Goal: Task Accomplishment & Management: Use online tool/utility

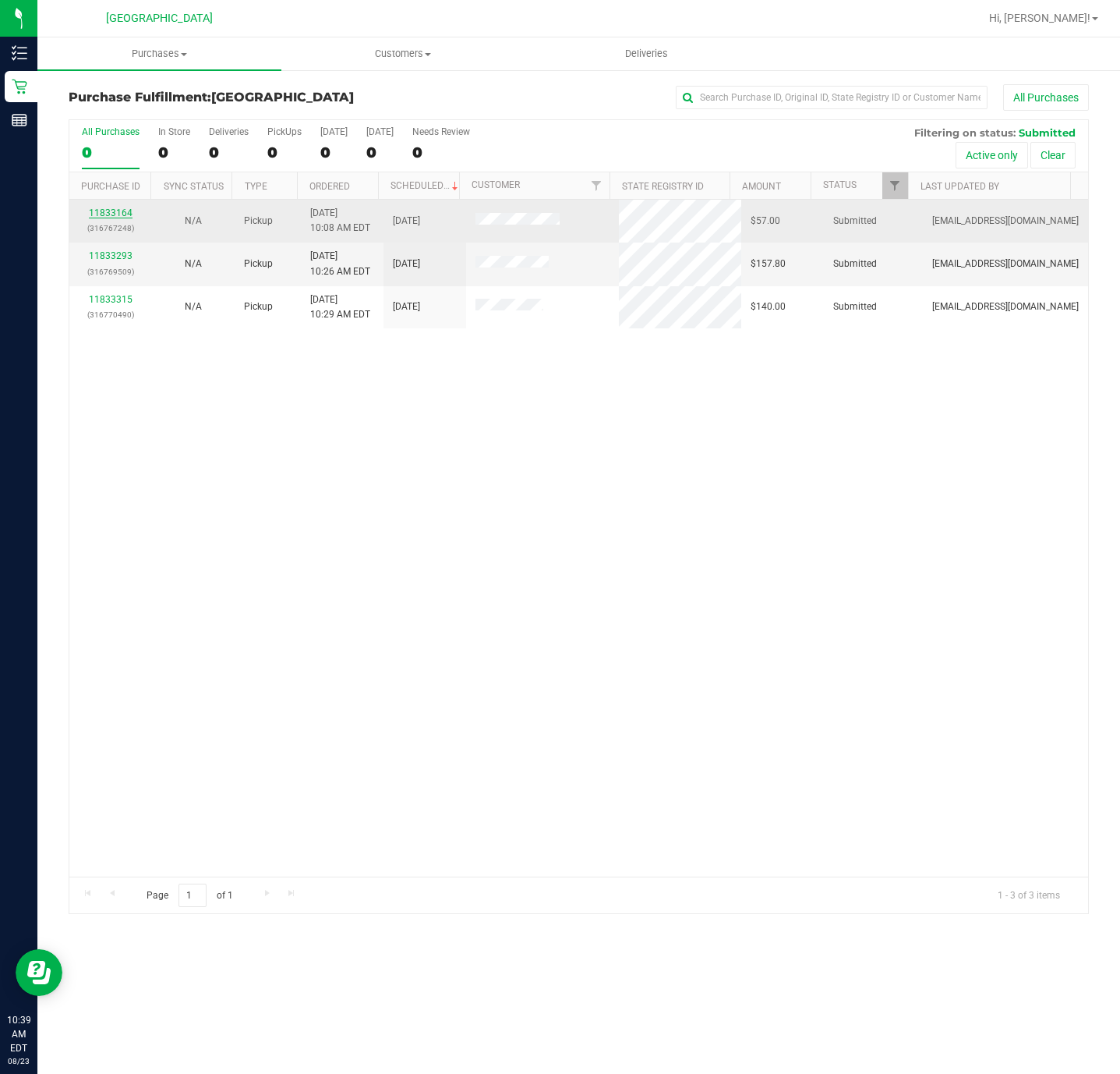
click at [129, 215] on link "11833164" at bounding box center [110, 212] width 43 height 11
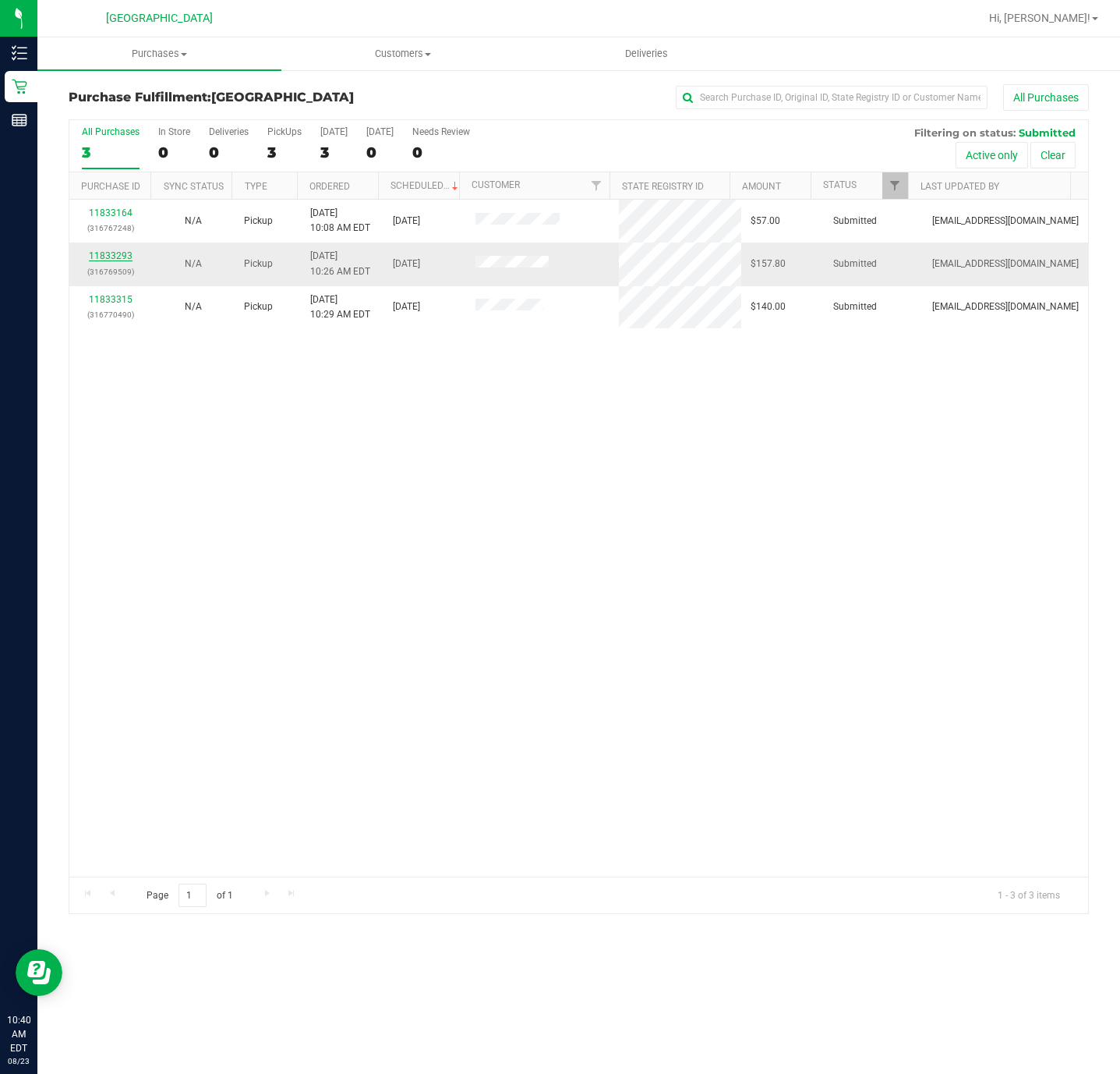
click at [103, 257] on link "11833293" at bounding box center [110, 255] width 43 height 11
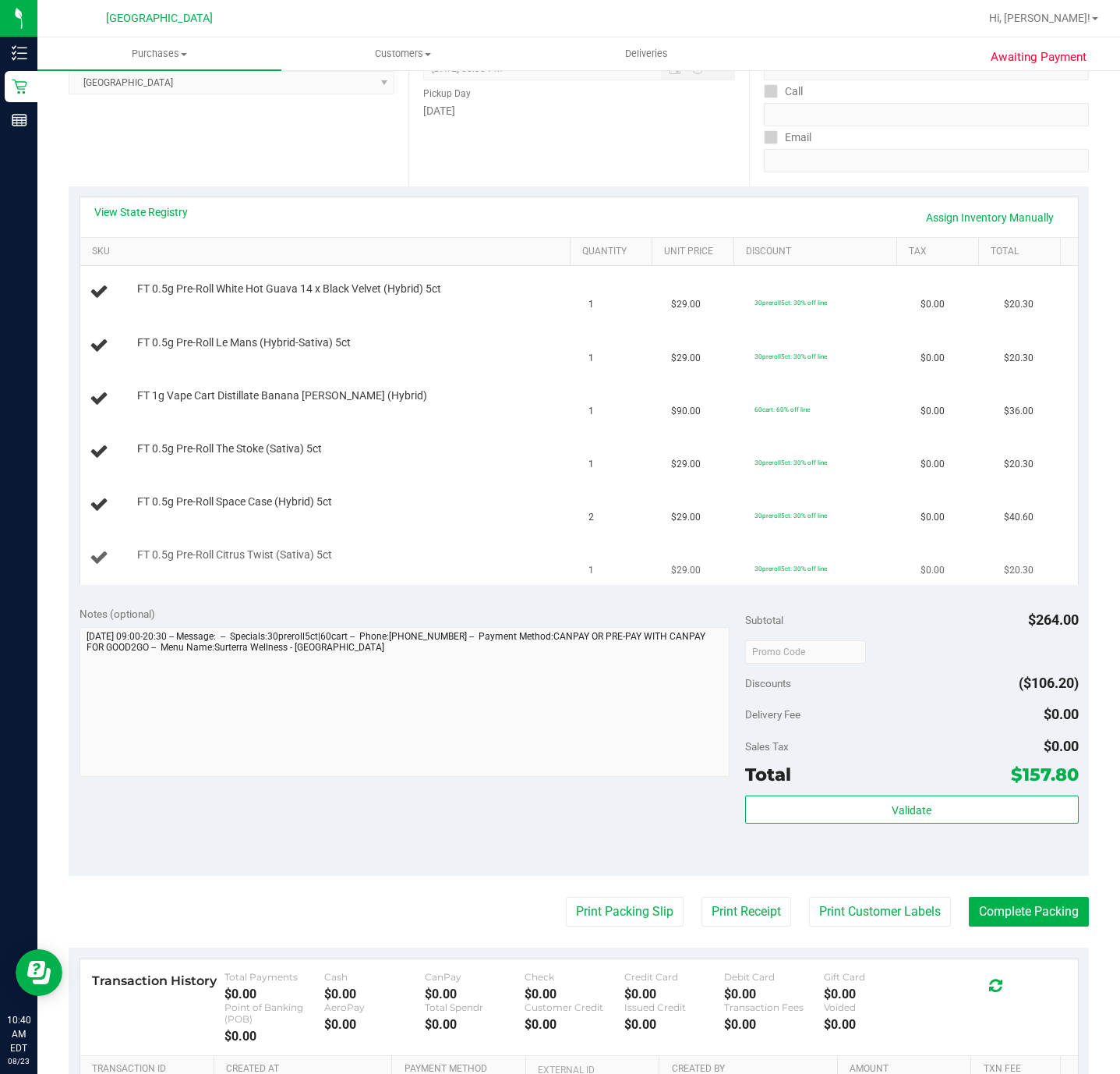
scroll to position [117, 0]
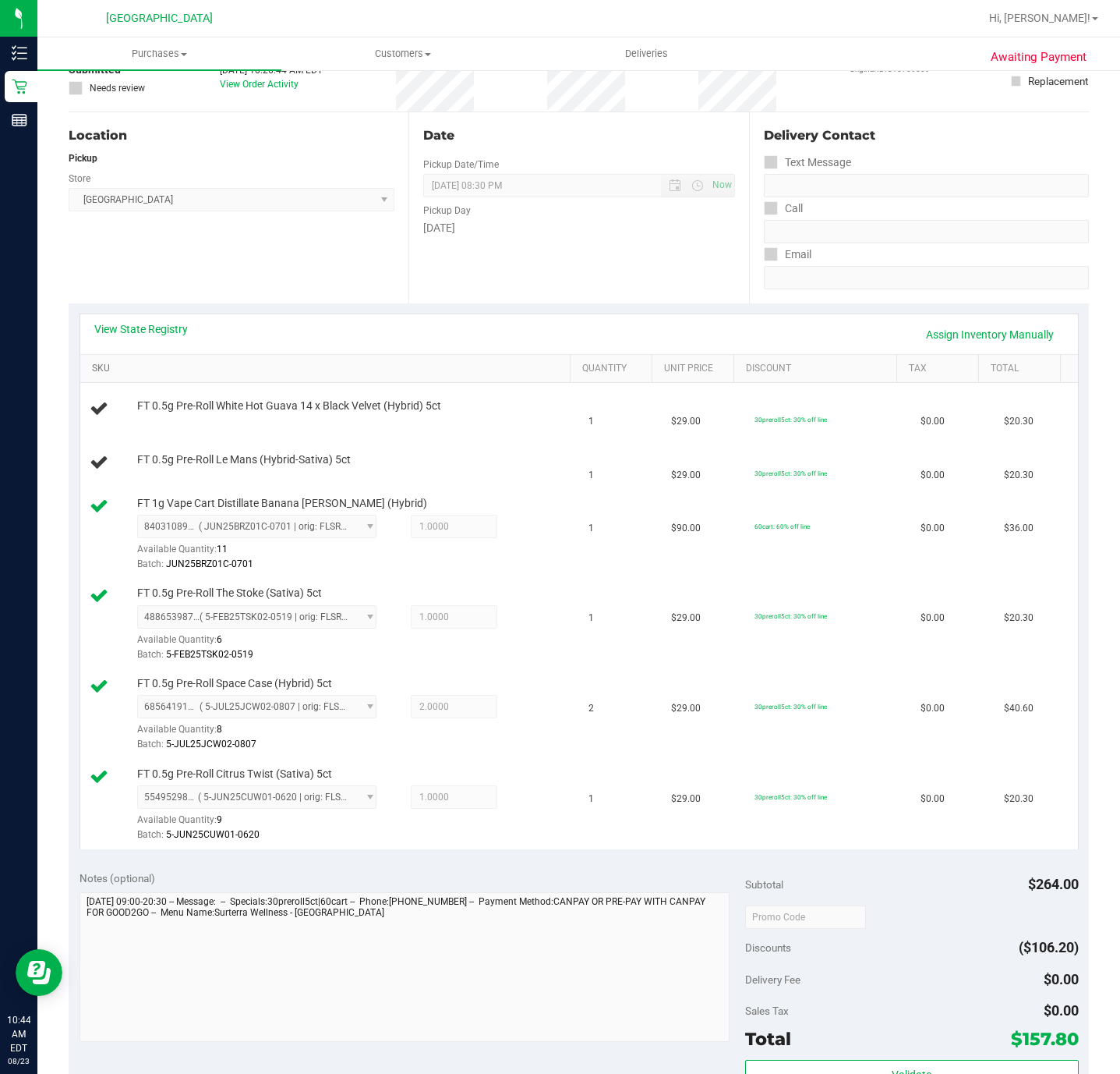
click at [314, 367] on link "SKU" at bounding box center [328, 368] width 472 height 13
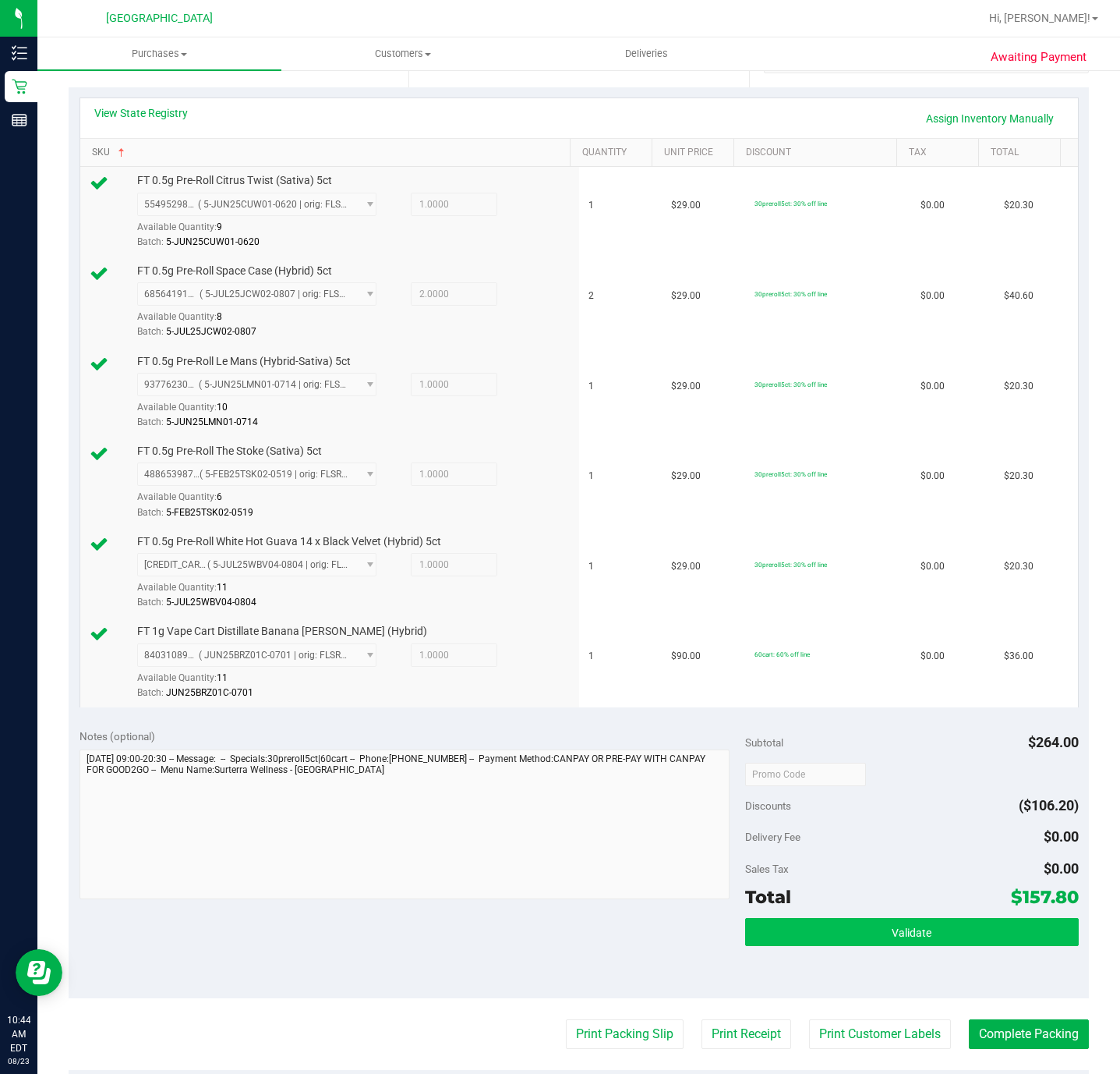
scroll to position [324, 0]
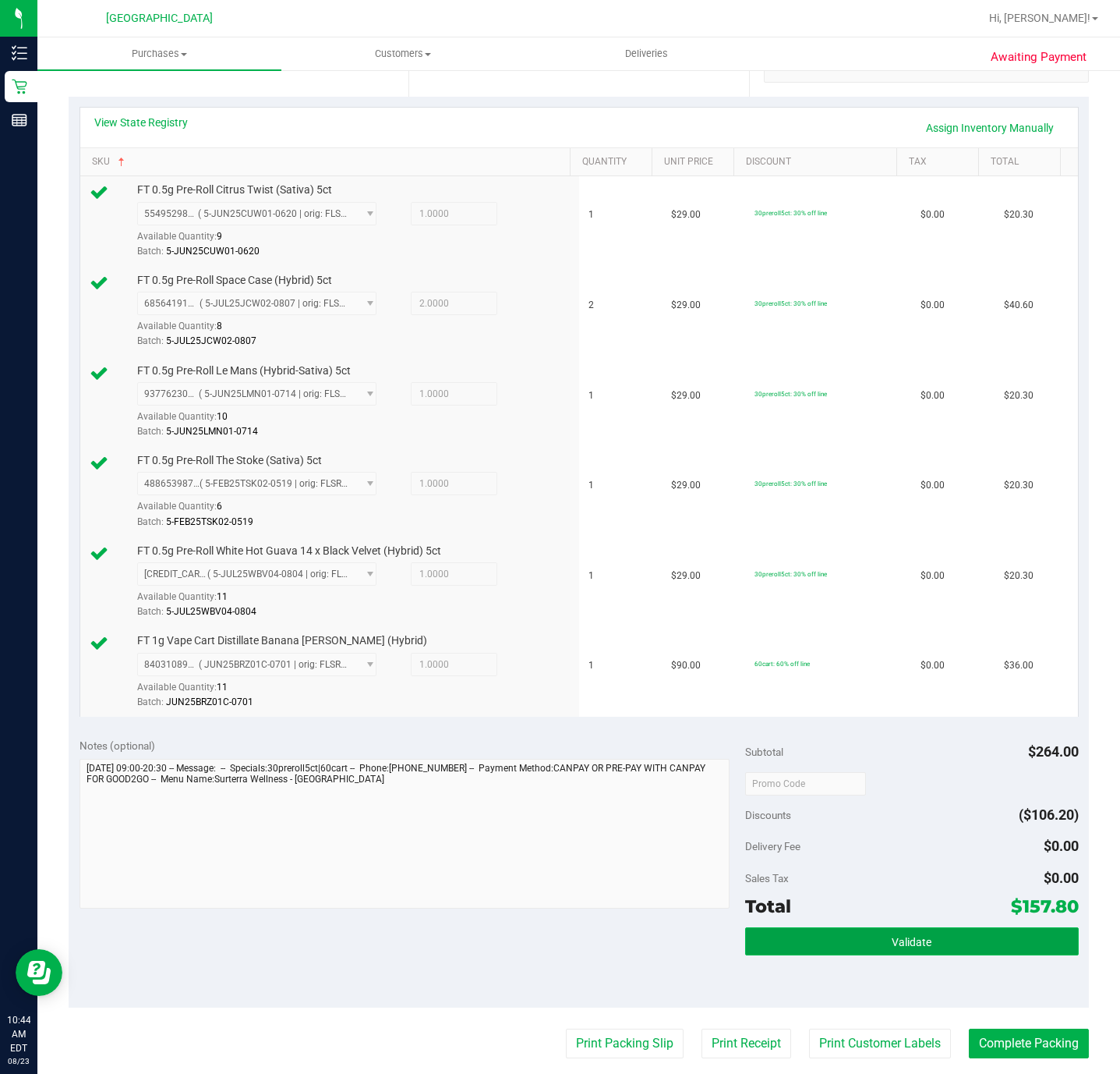
click at [896, 948] on span "Validate" at bounding box center [911, 941] width 39 height 13
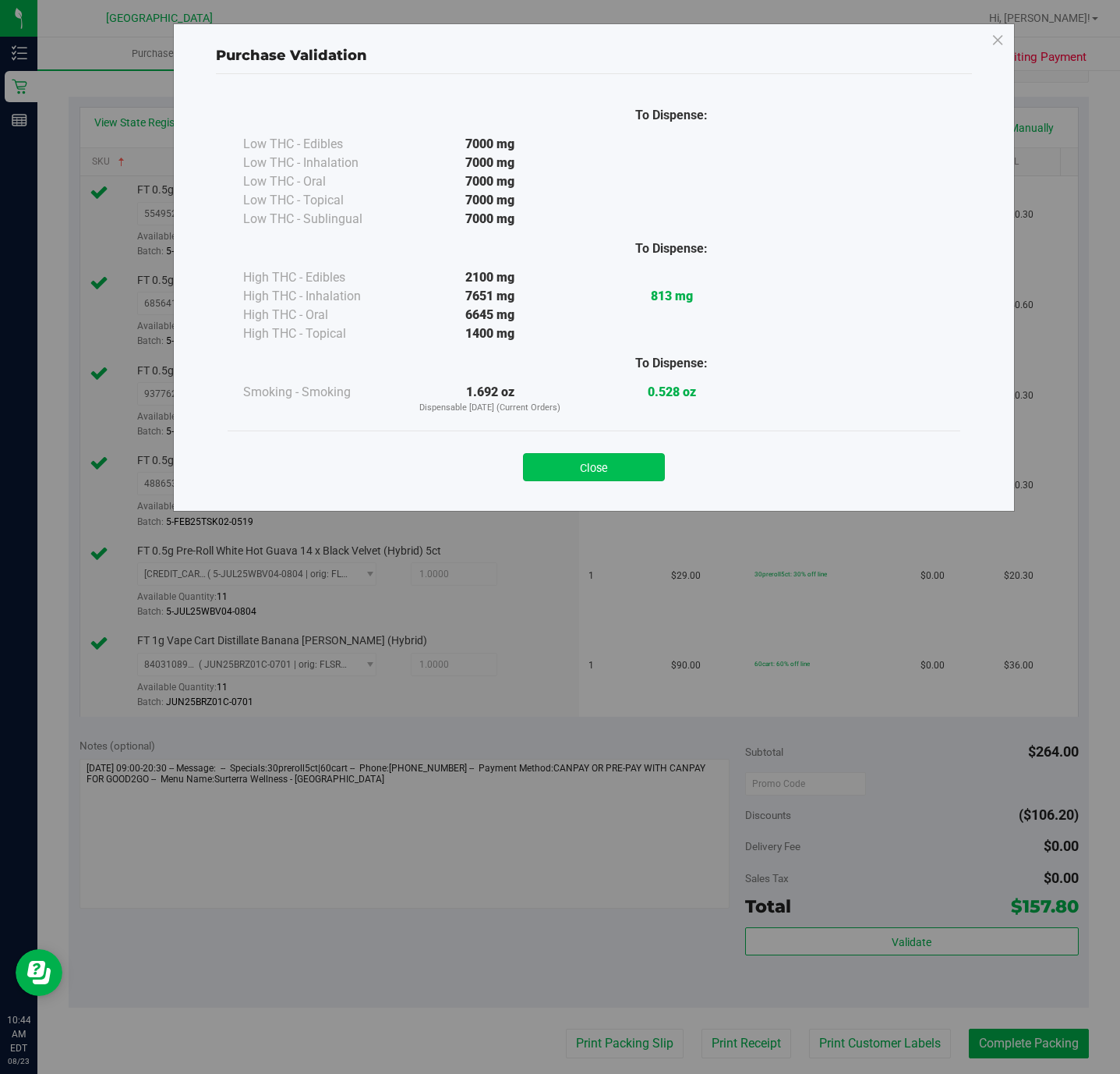
click at [592, 468] on button "Close" at bounding box center [593, 466] width 142 height 28
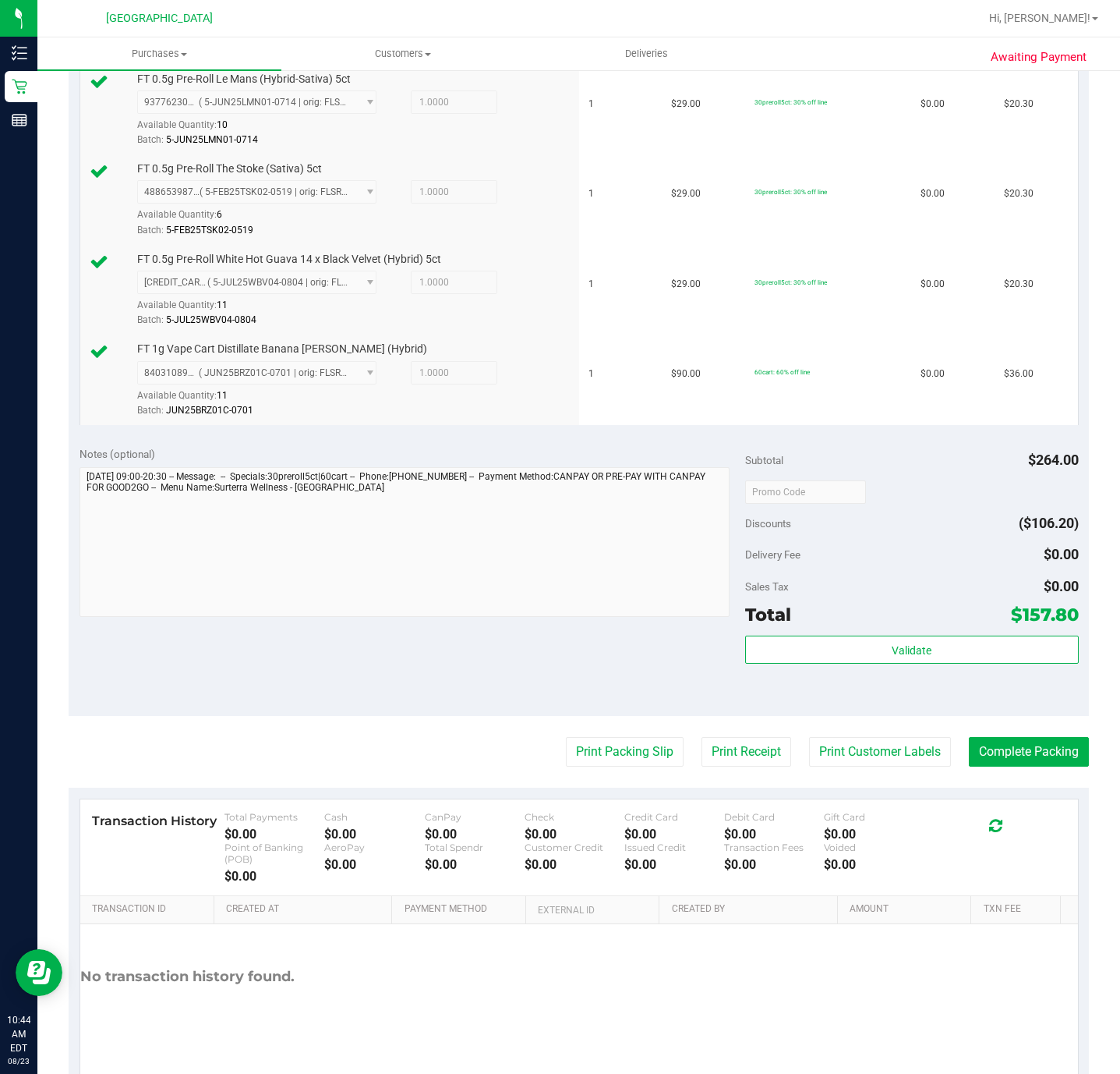
scroll to position [674, 0]
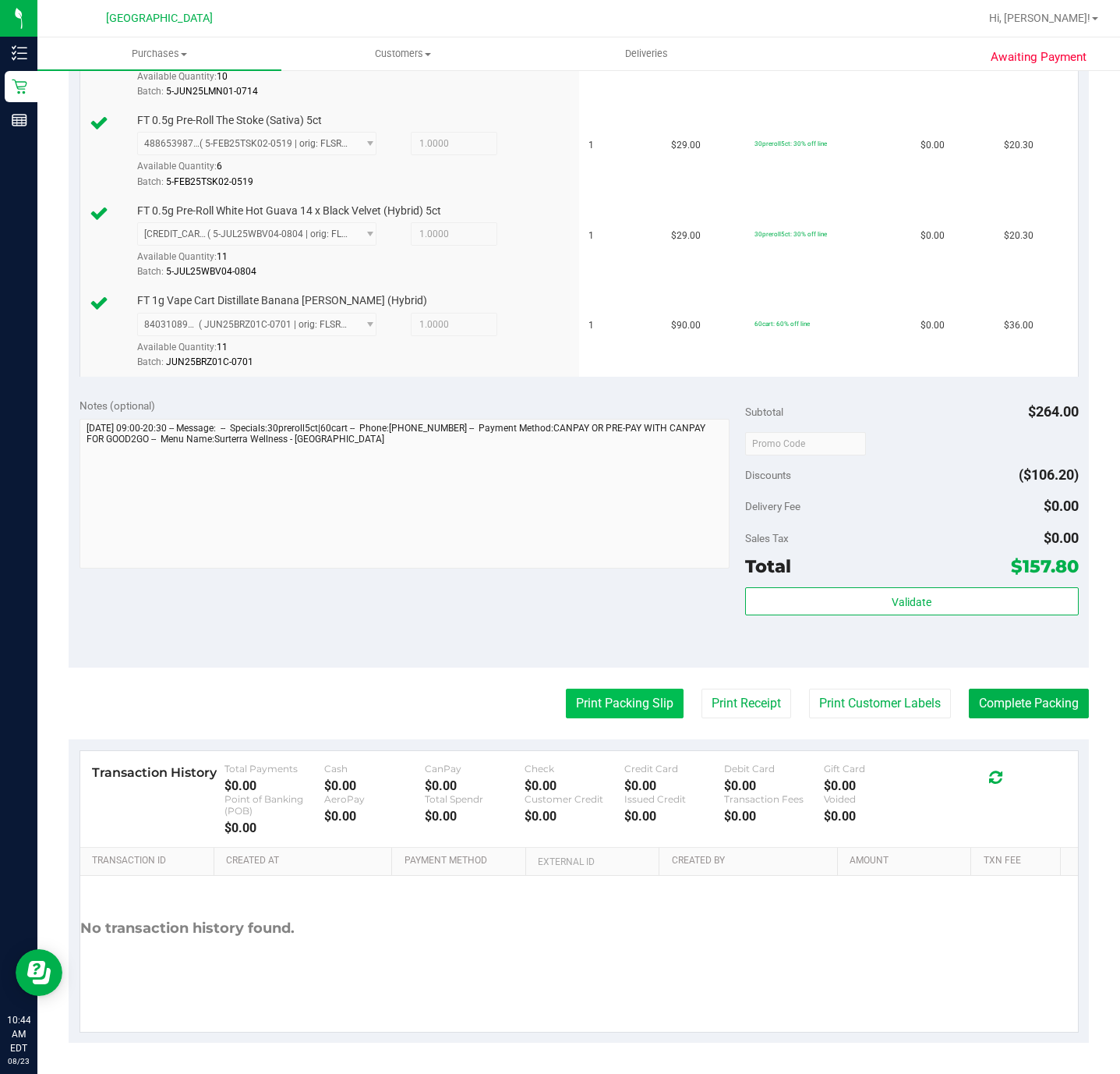
click at [609, 695] on button "Print Packing Slip" at bounding box center [625, 703] width 117 height 30
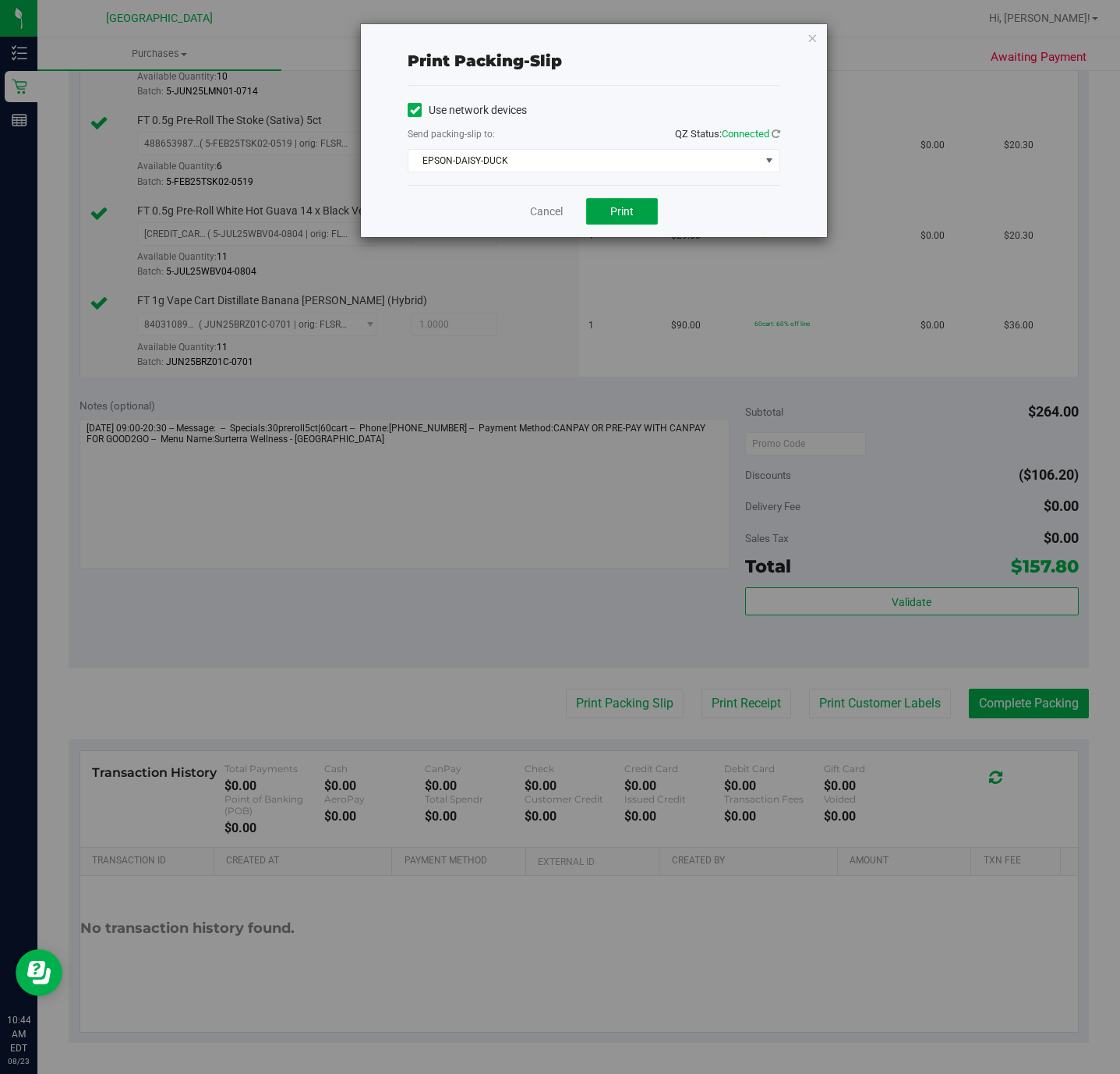
click at [637, 204] on button "Print" at bounding box center [622, 212] width 71 height 27
click at [809, 36] on icon "button" at bounding box center [812, 37] width 11 height 18
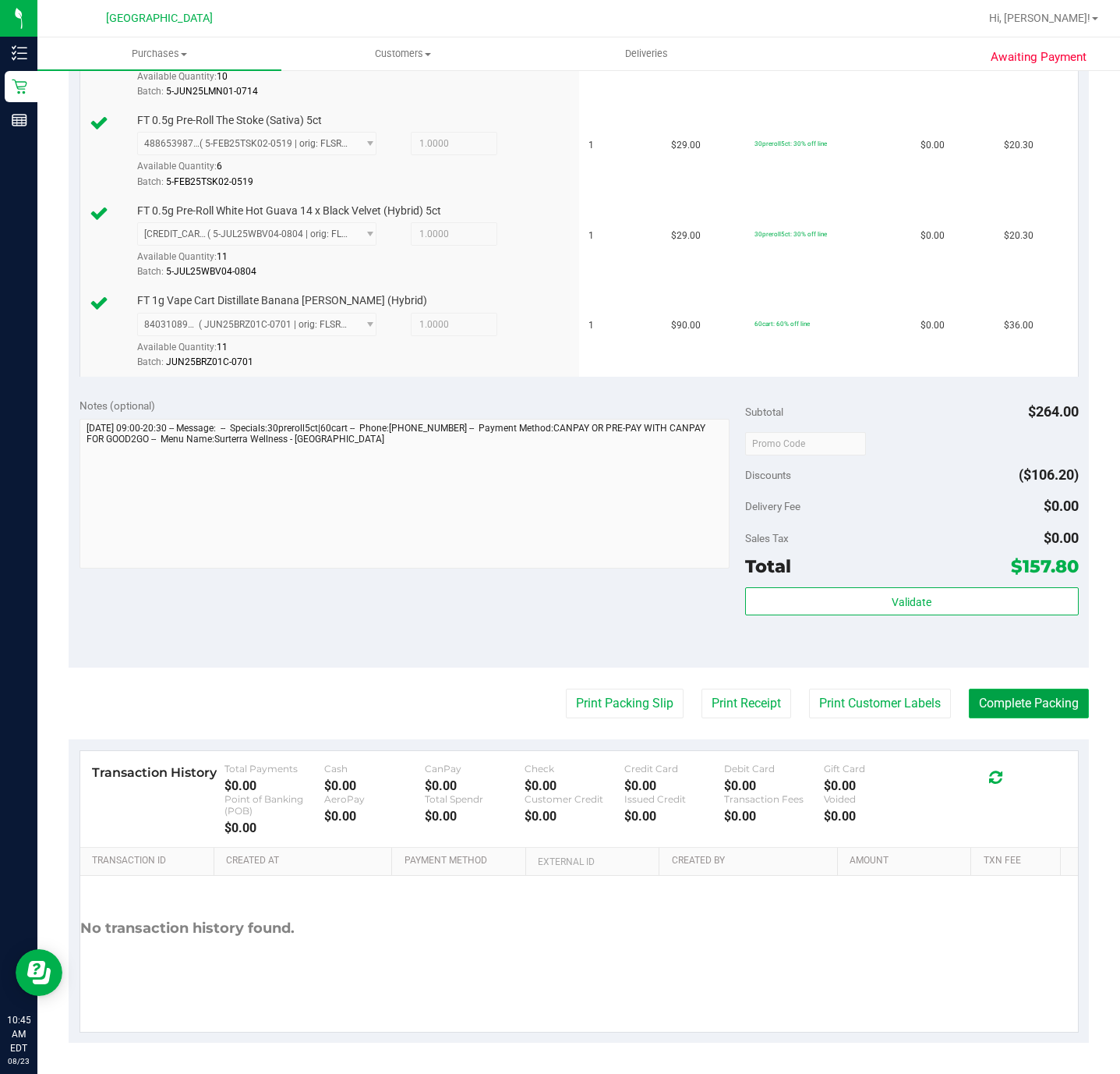
click at [1012, 701] on button "Complete Packing" at bounding box center [1029, 703] width 120 height 30
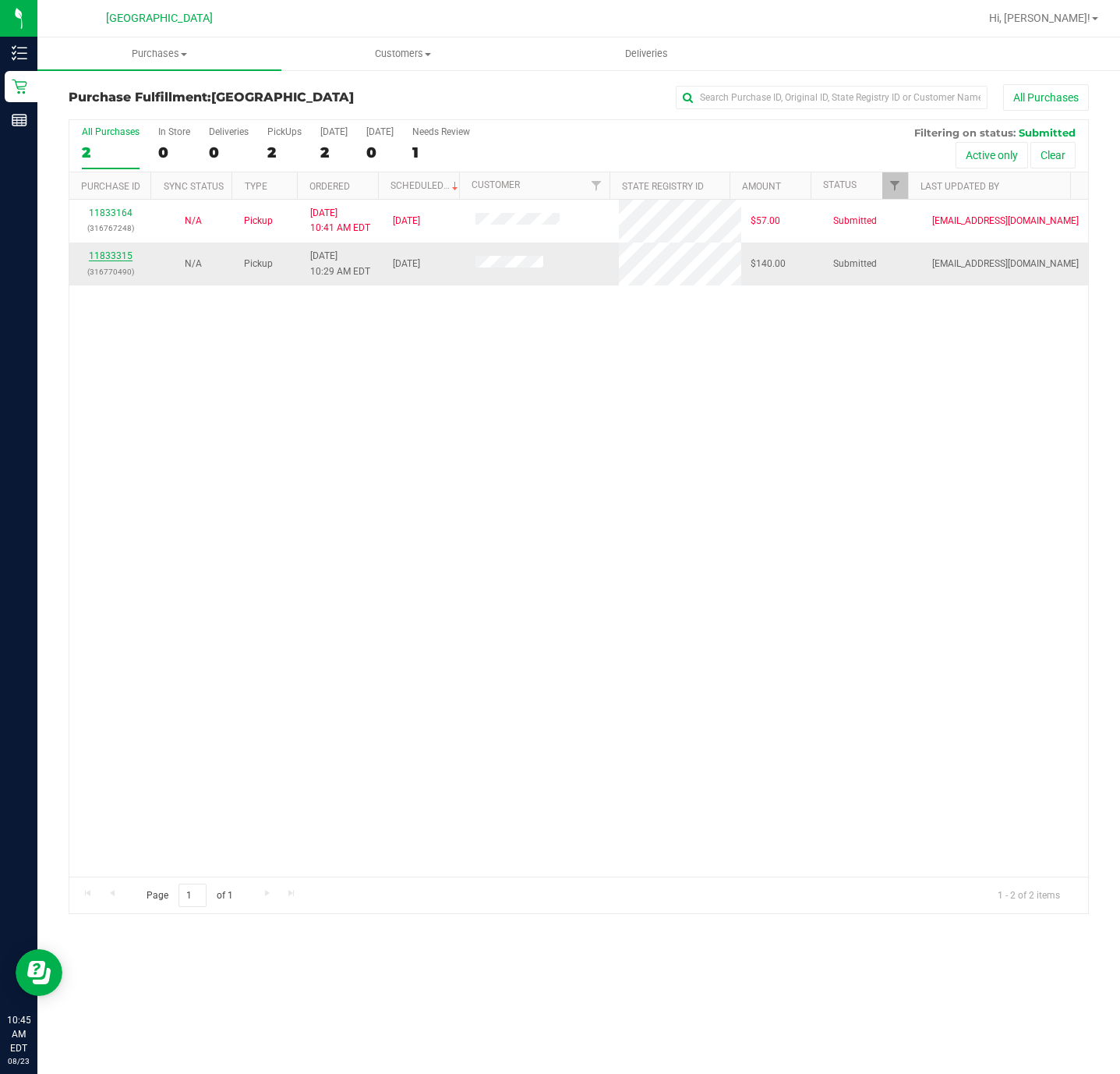
click at [126, 257] on link "11833315" at bounding box center [110, 255] width 43 height 11
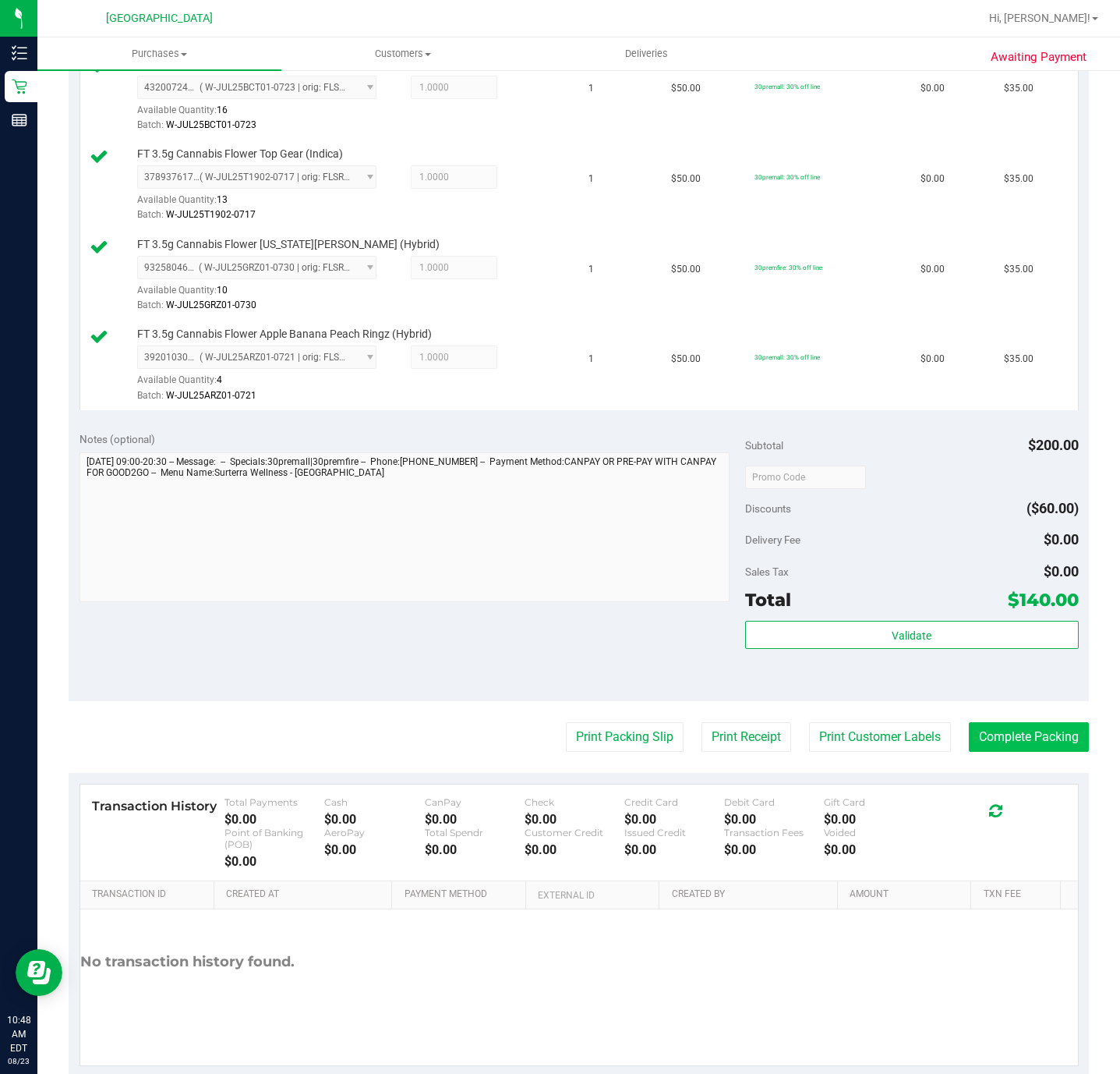
scroll to position [468, 0]
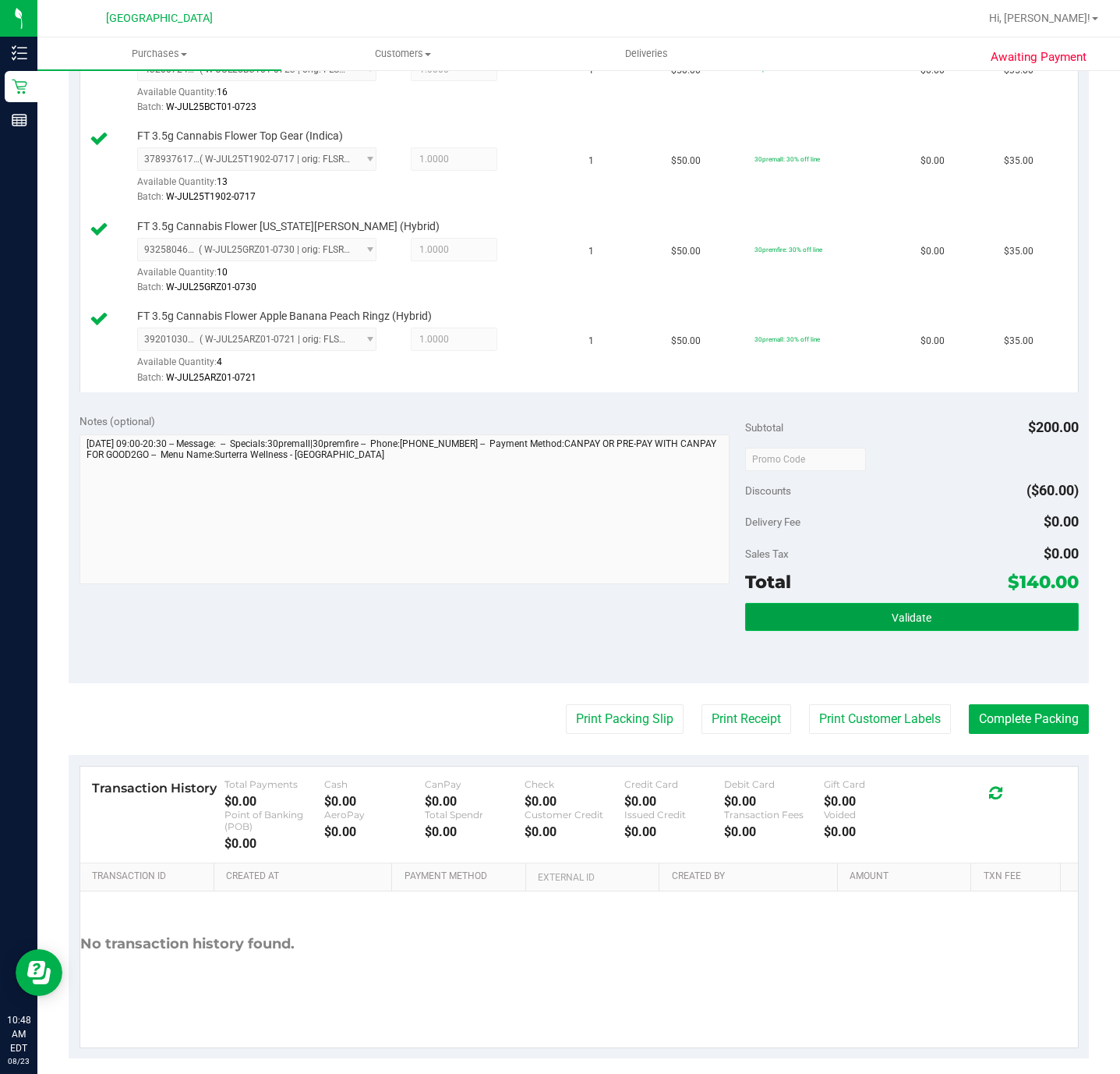
click at [828, 627] on button "Validate" at bounding box center [912, 616] width 333 height 28
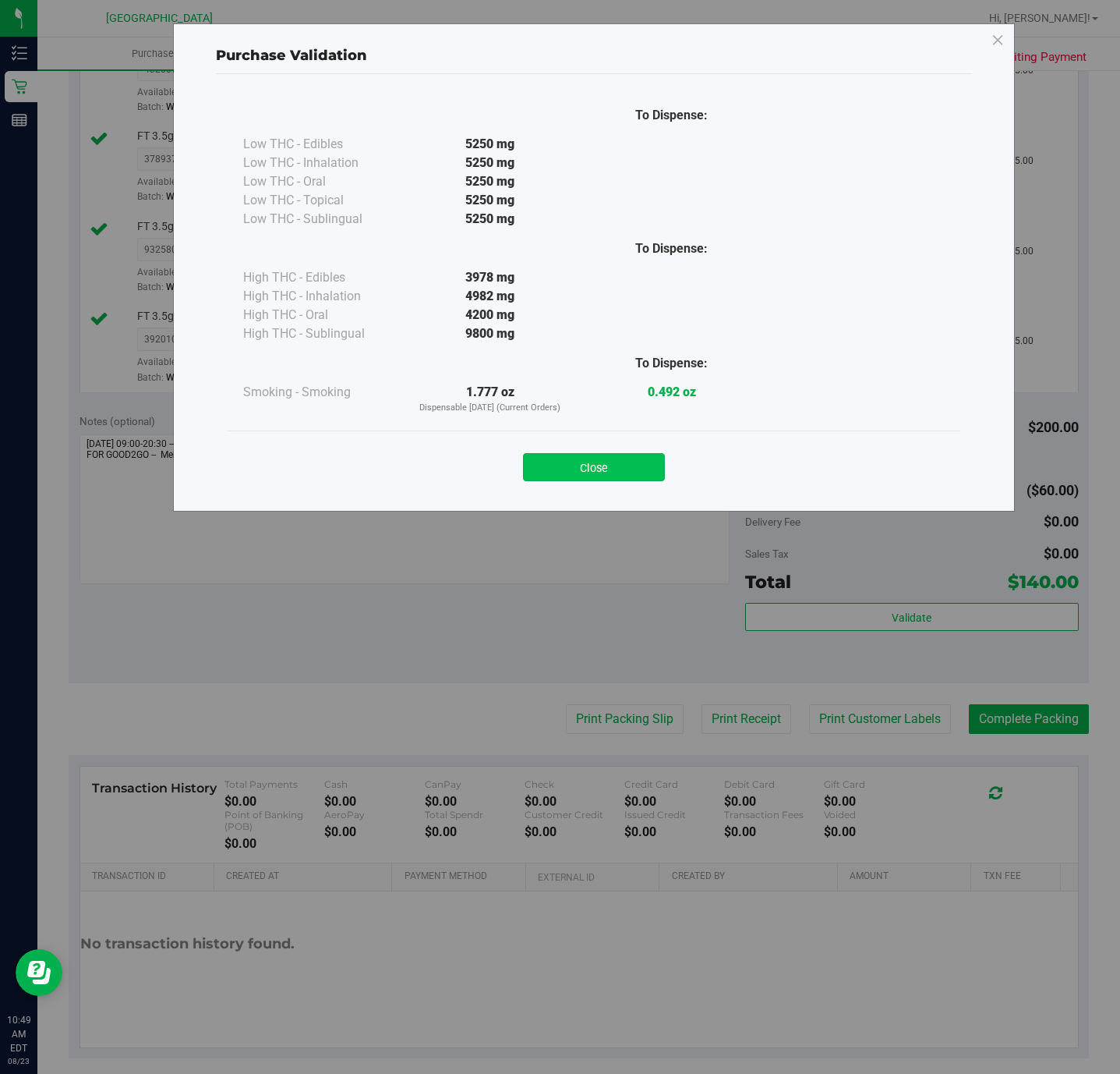
click at [615, 468] on button "Close" at bounding box center [593, 466] width 142 height 28
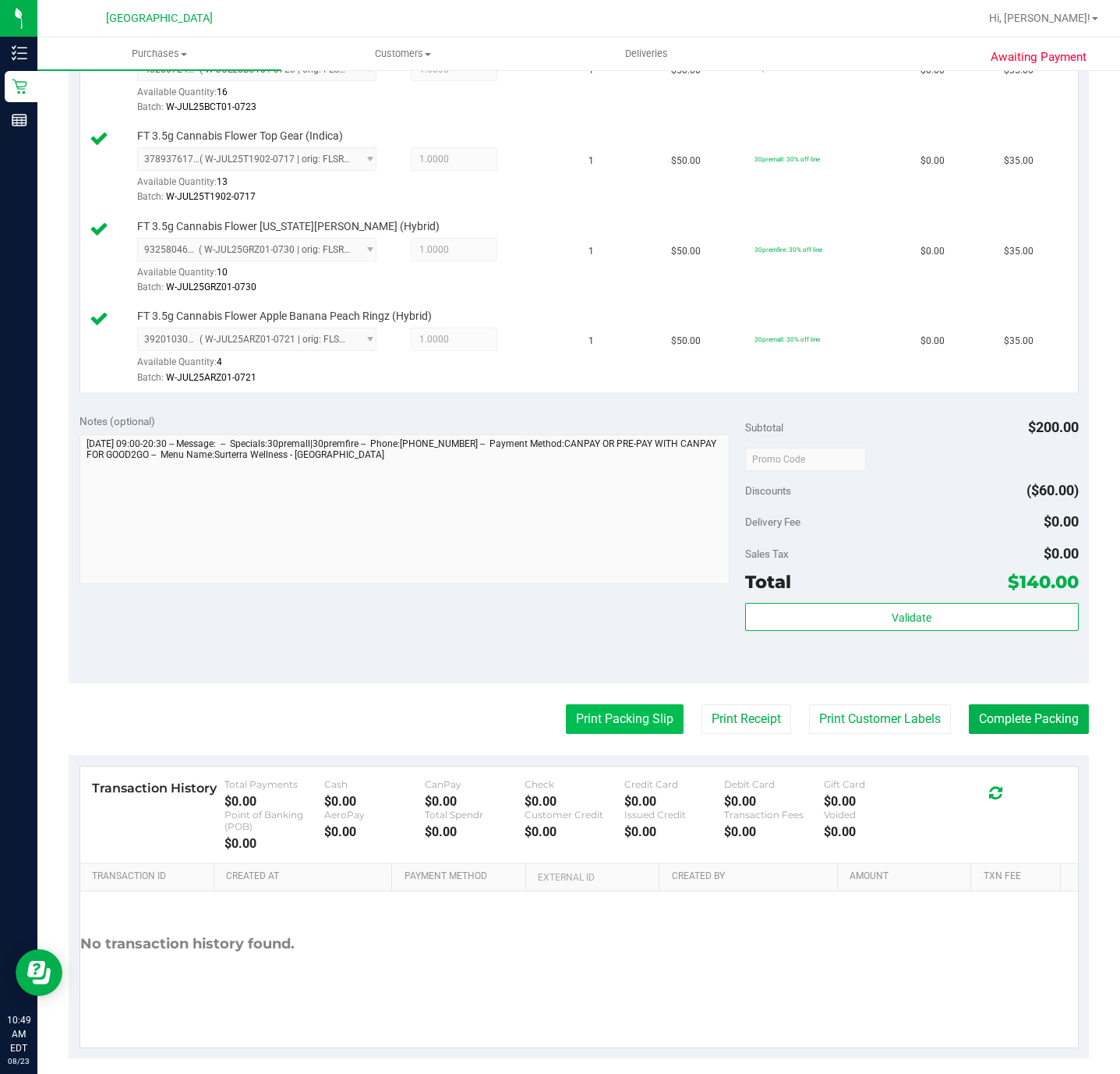
click at [599, 725] on button "Print Packing Slip" at bounding box center [625, 719] width 117 height 30
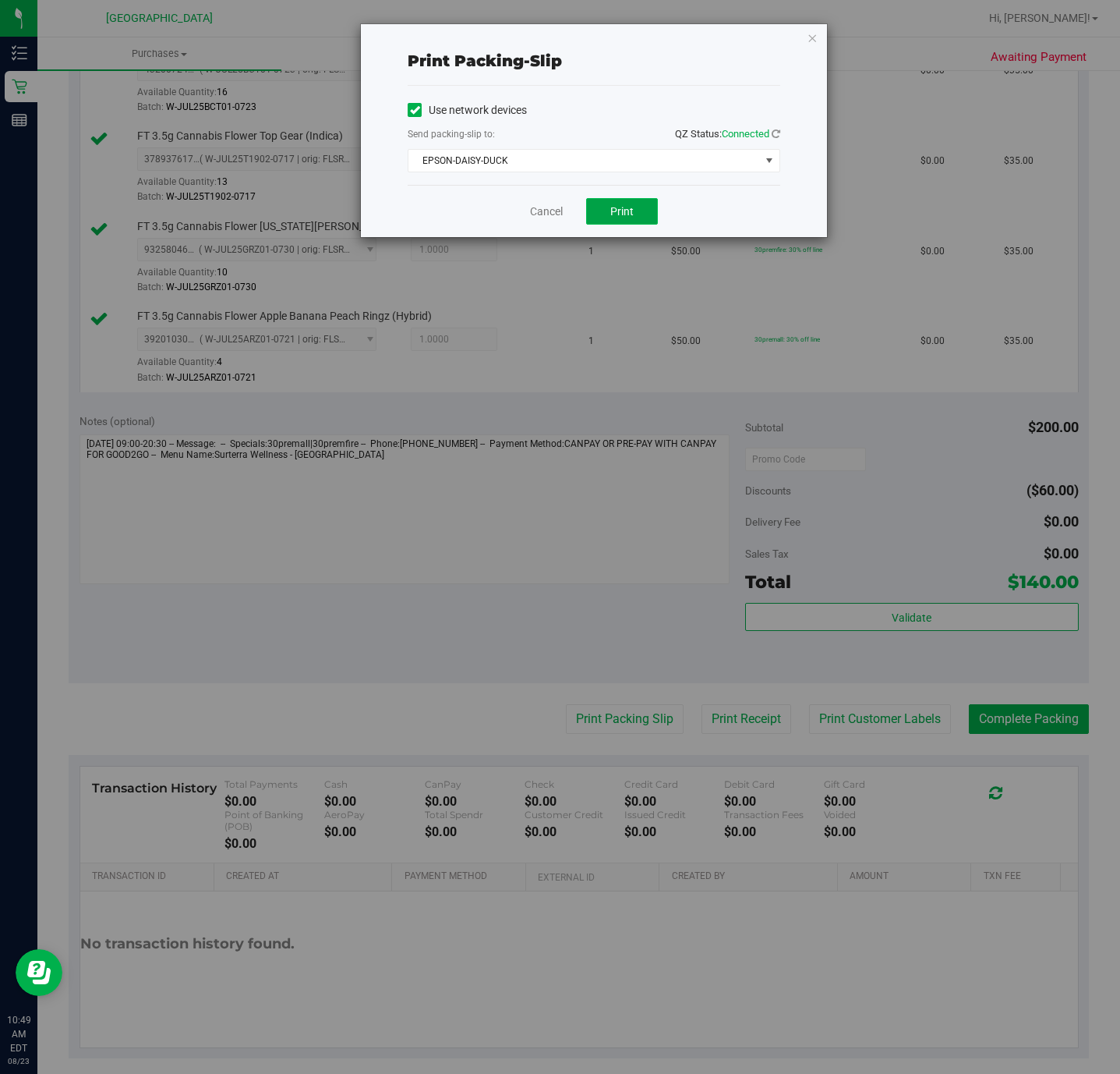
click at [644, 219] on button "Print" at bounding box center [622, 212] width 71 height 27
click at [815, 40] on icon "button" at bounding box center [812, 37] width 11 height 18
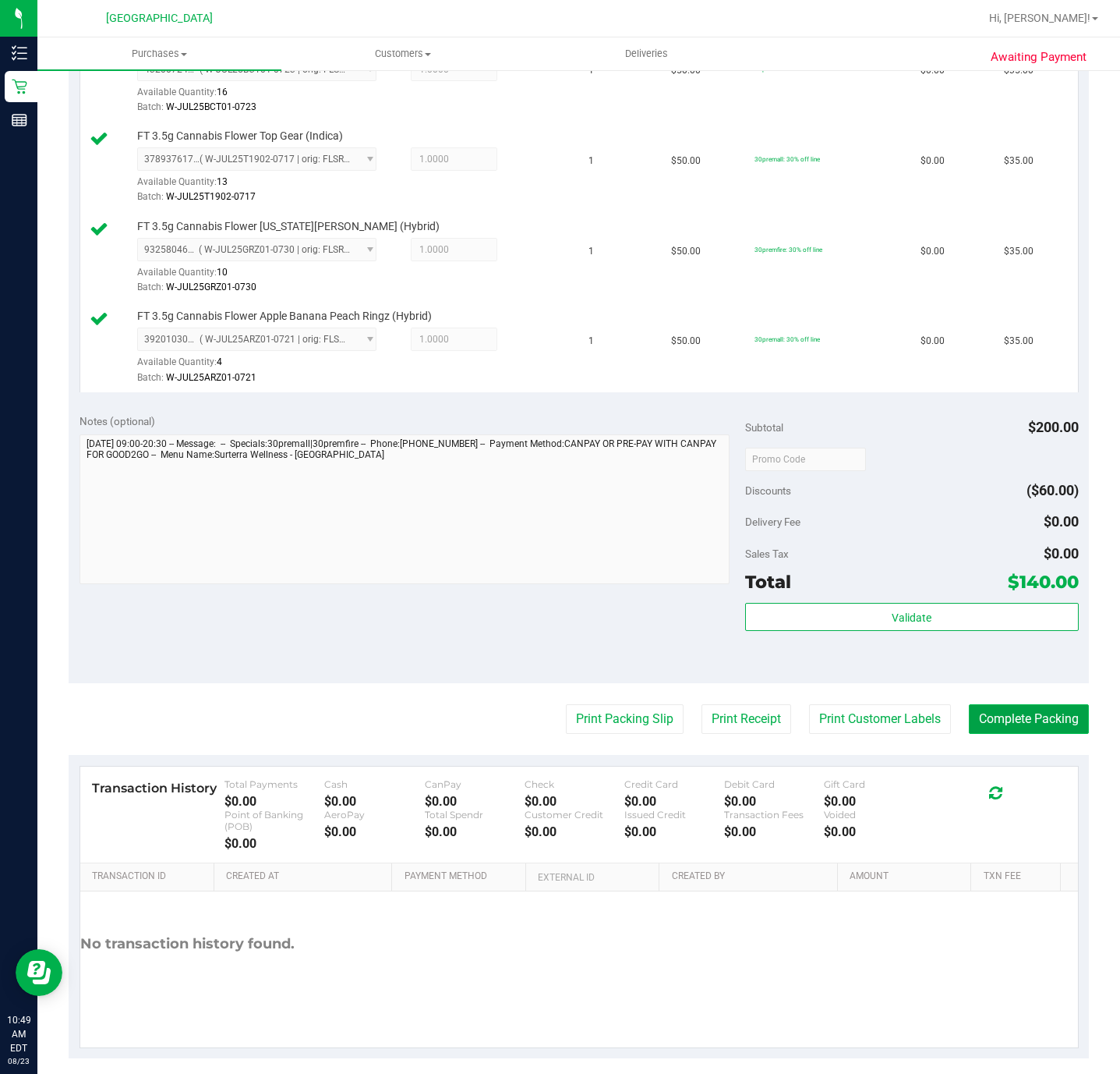
click at [989, 725] on button "Complete Packing" at bounding box center [1029, 719] width 120 height 30
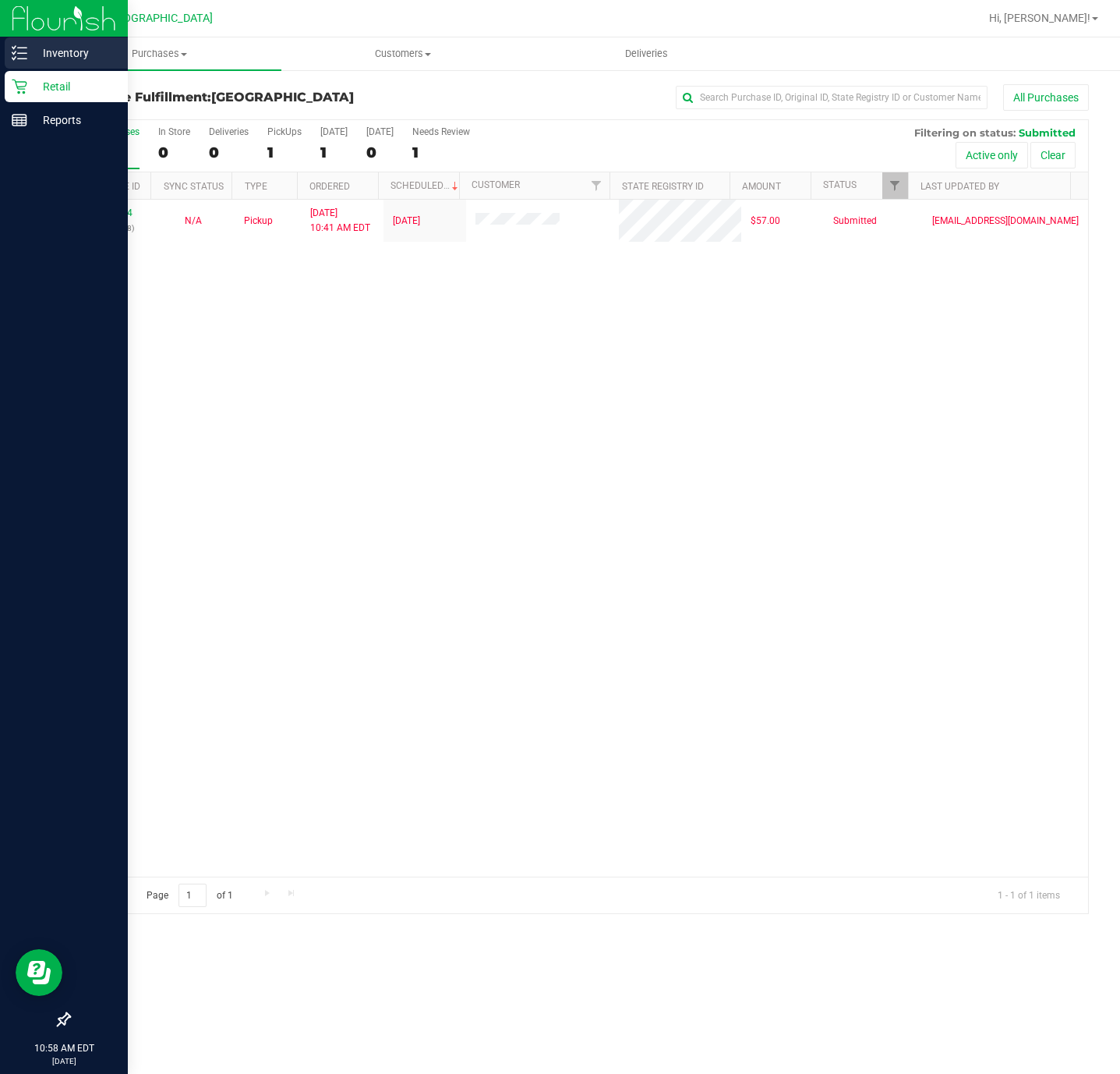
click at [22, 53] on line at bounding box center [22, 53] width 9 height 0
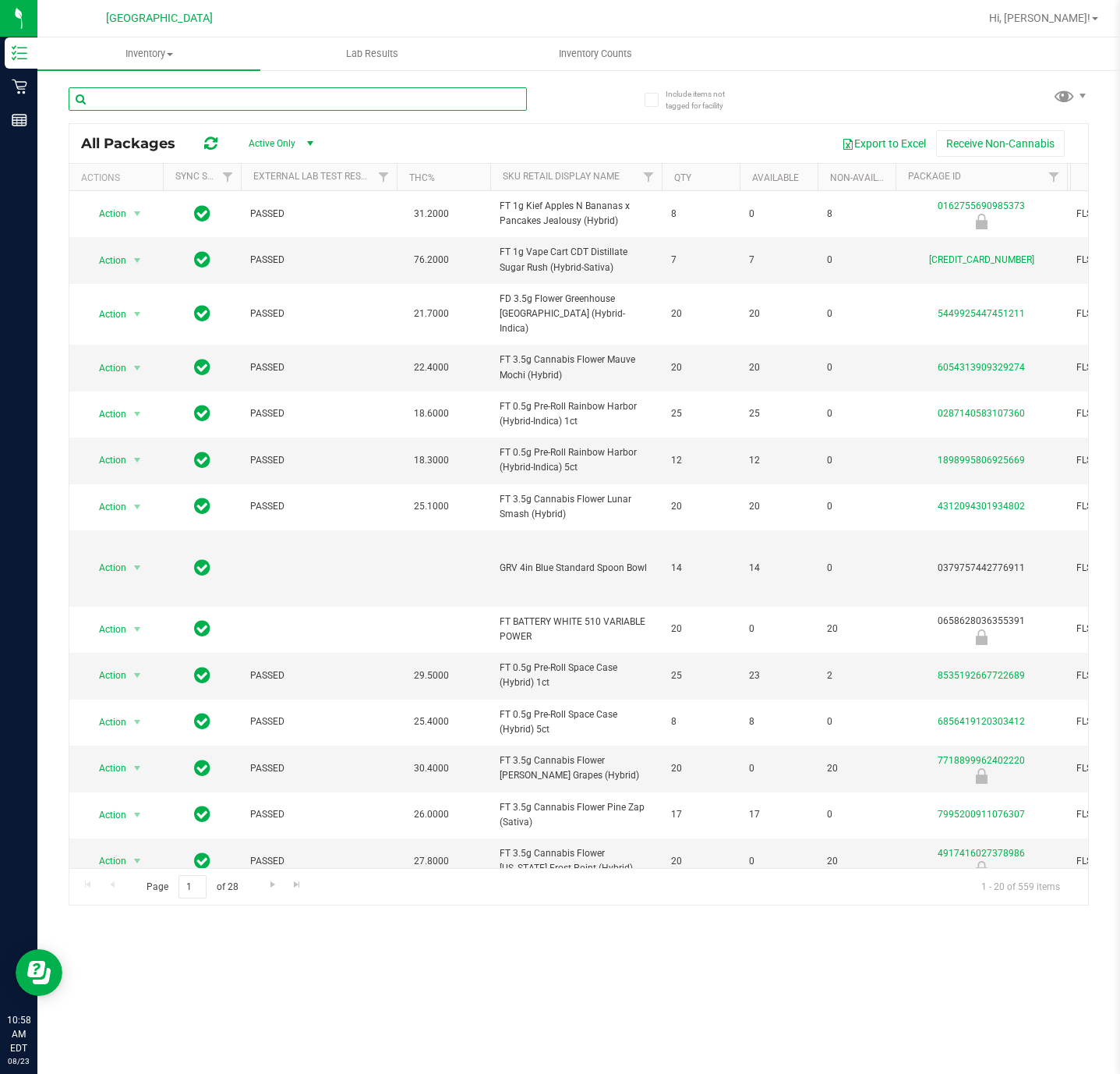
click at [198, 99] on input "text" at bounding box center [298, 99] width 458 height 23
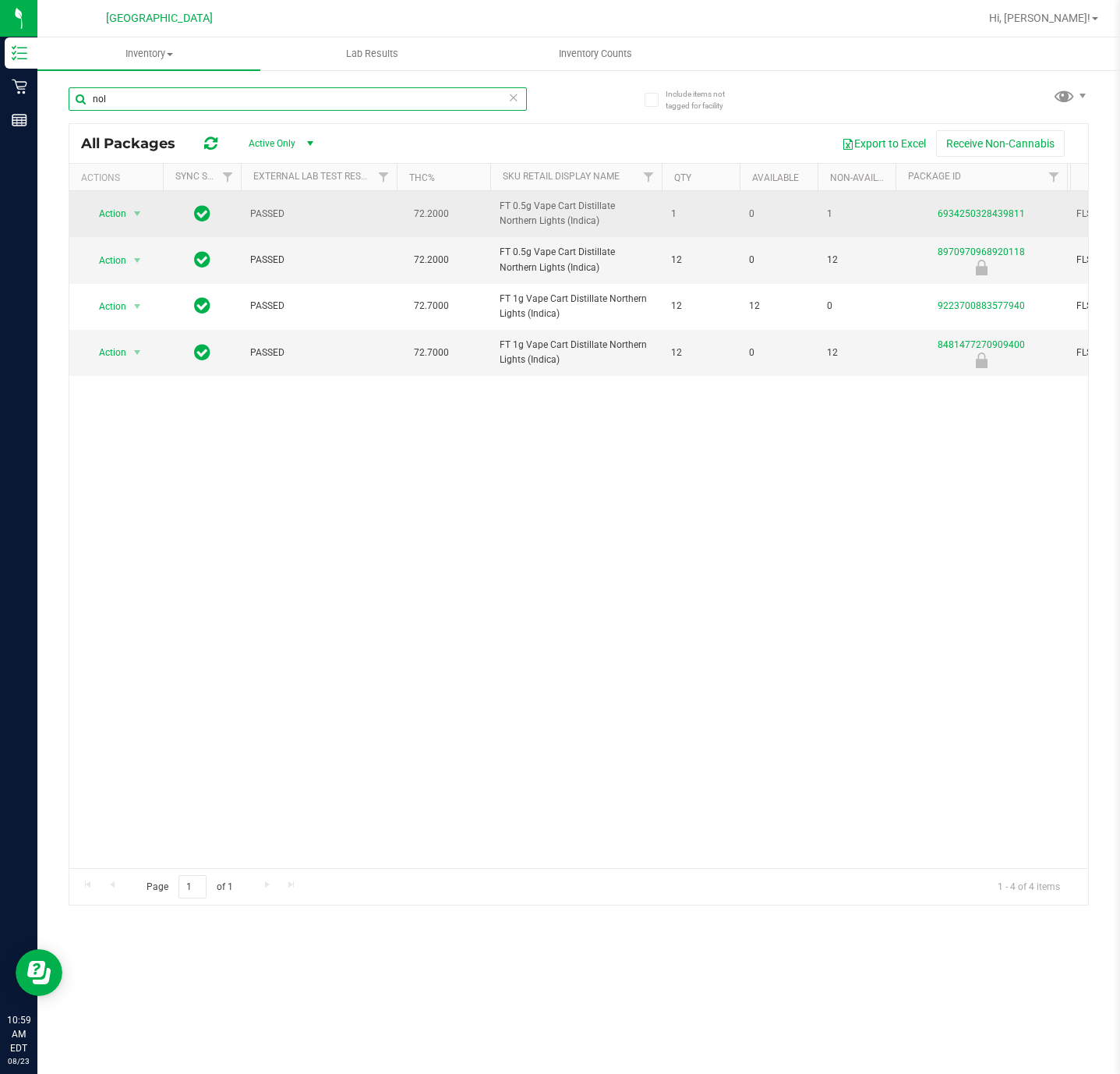
type input "nol"
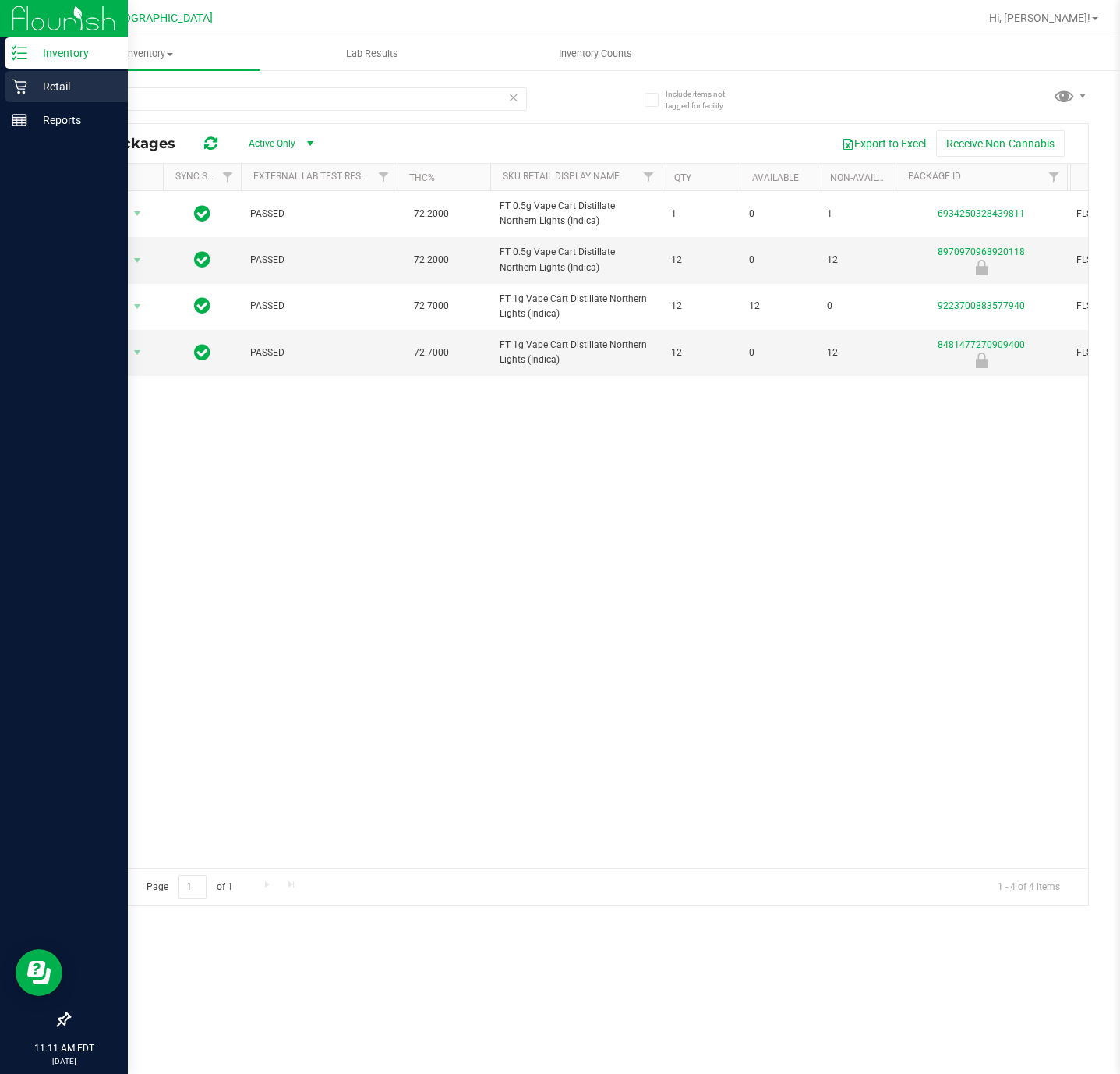
click at [26, 85] on icon at bounding box center [19, 87] width 15 height 15
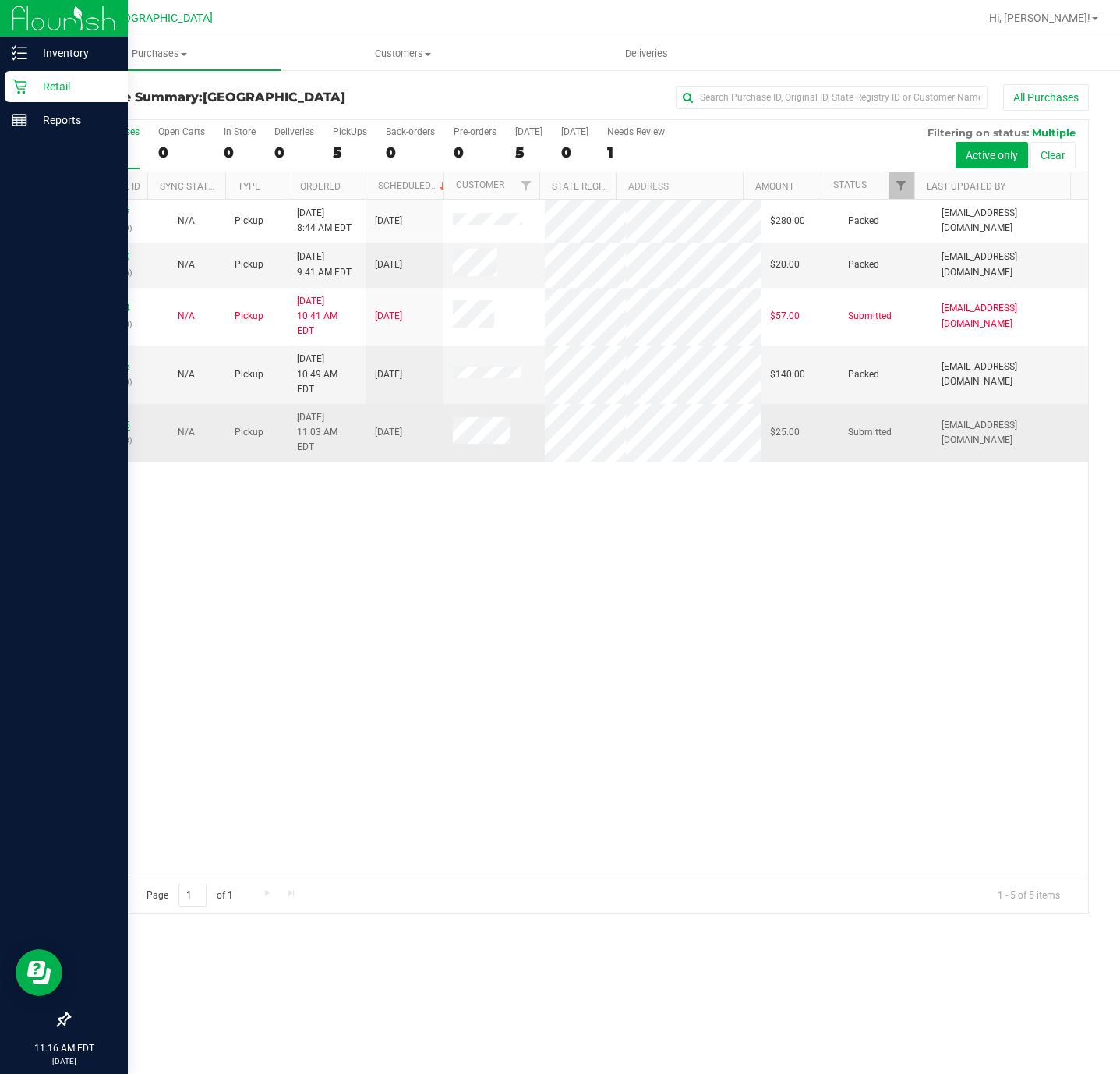
click at [110, 431] on link "11833605" at bounding box center [108, 424] width 43 height 11
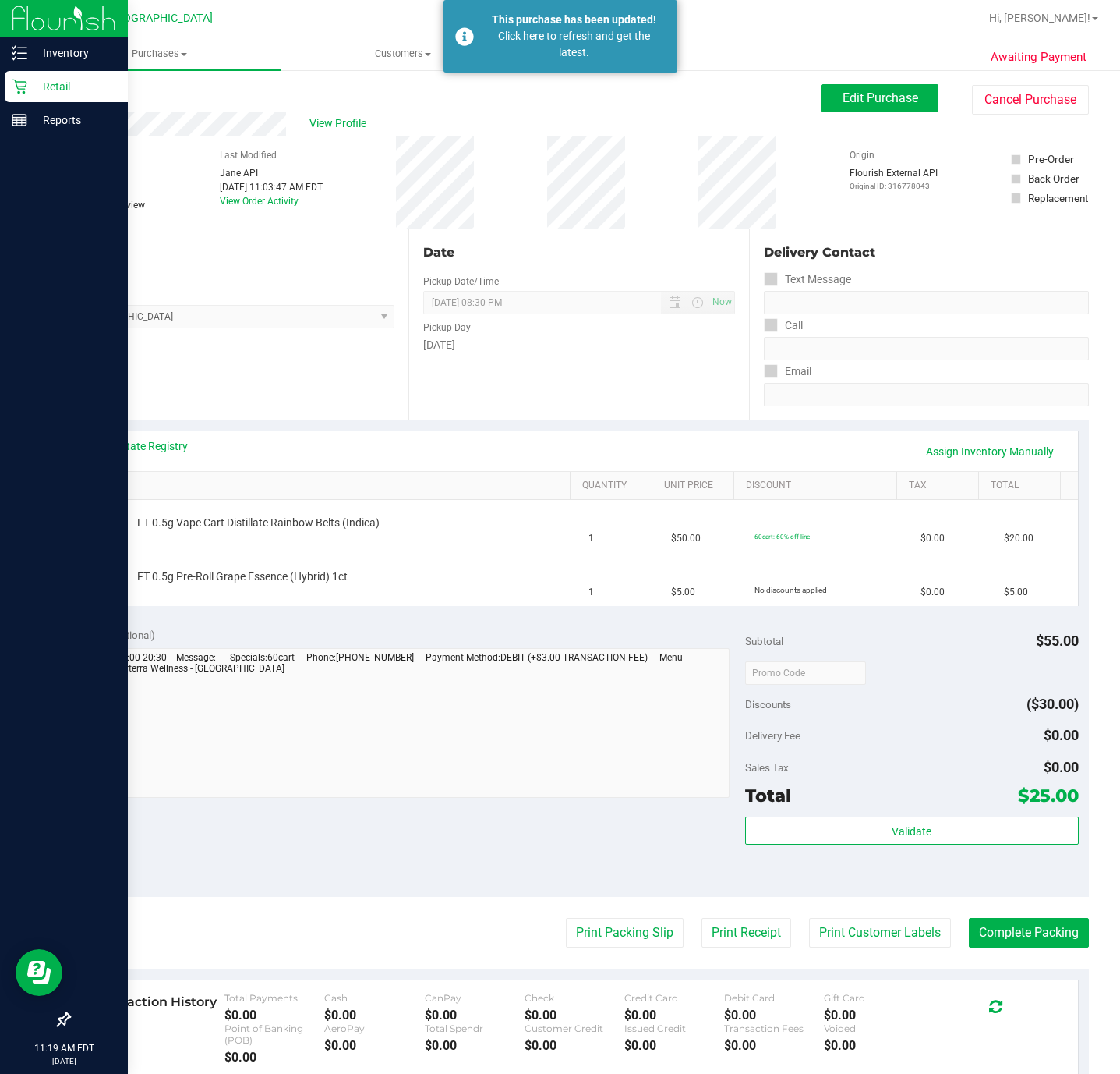
drag, startPoint x: 363, startPoint y: 412, endPoint x: 373, endPoint y: 421, distance: 13.5
click at [367, 412] on div "Location Pickup Store Deerfield Beach WC Select Store Bonita Springs WC Boynton…" at bounding box center [238, 325] width 340 height 191
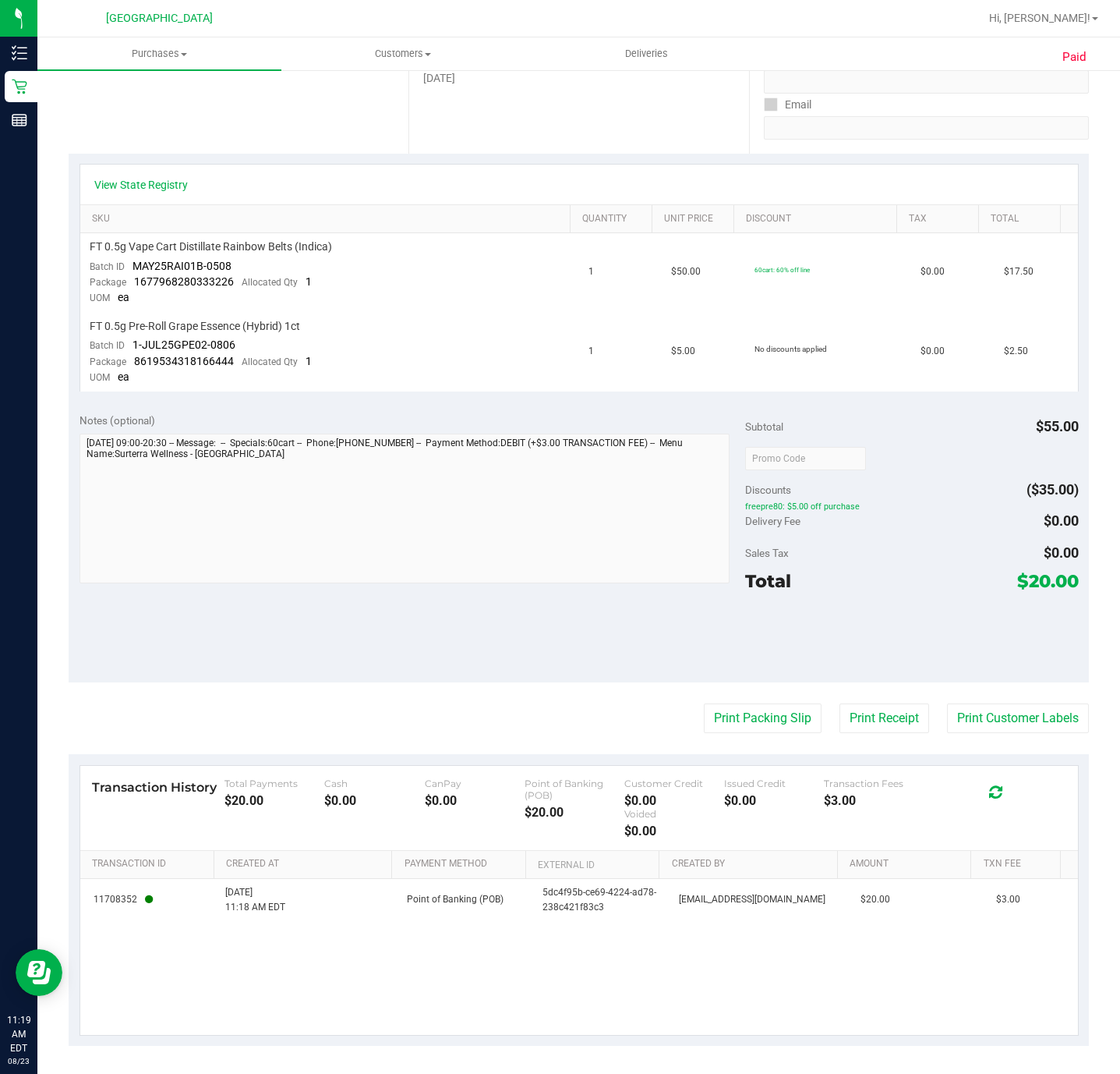
scroll to position [290, 0]
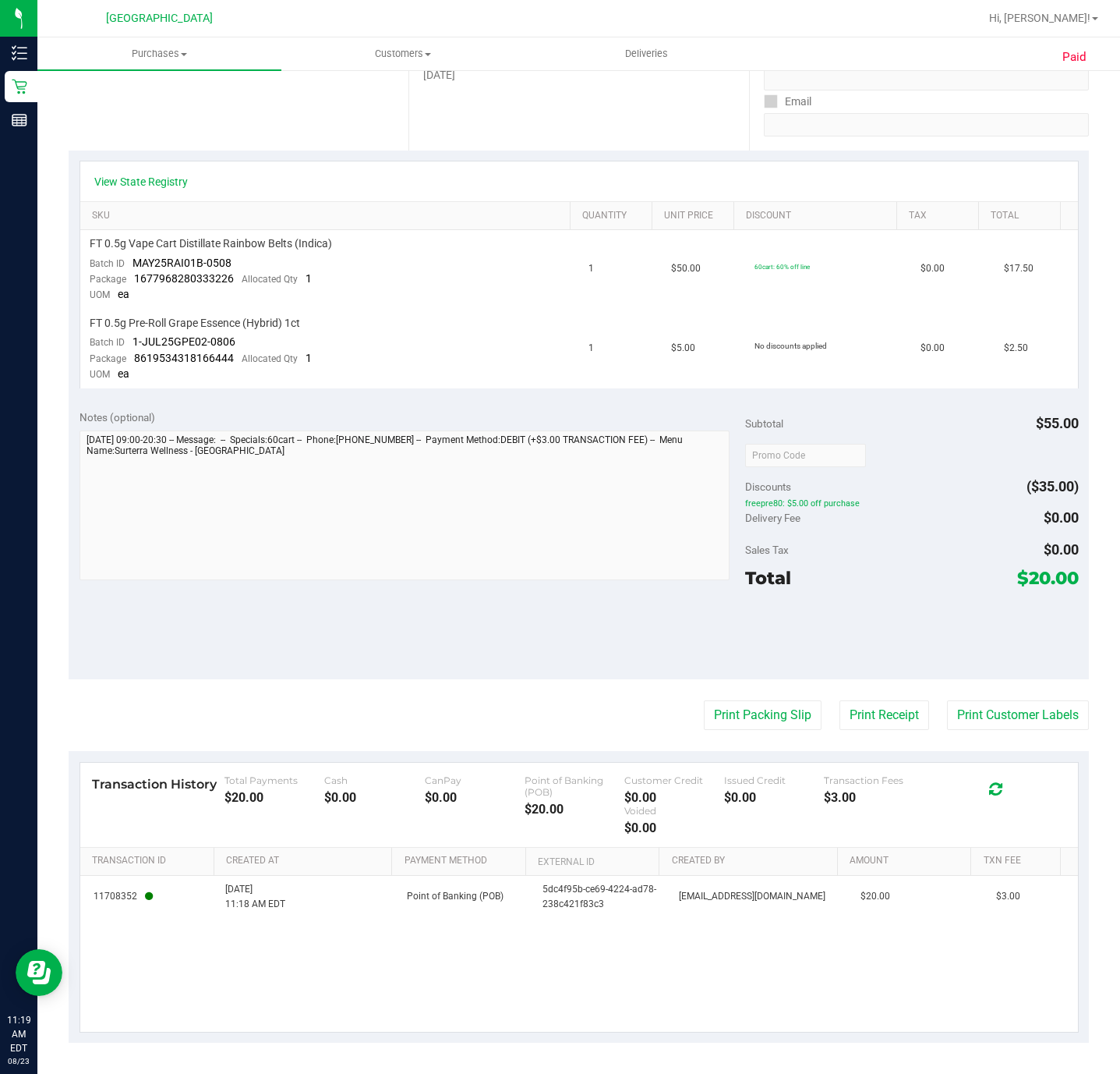
drag, startPoint x: 93, startPoint y: 889, endPoint x: 763, endPoint y: 873, distance: 670.2
click at [779, 878] on tr "11708352 [DATE] 11:18 AM EDT Point of Banking (POB) 5dc4f95b-ce69-4224-ad78-238…" at bounding box center [579, 897] width 998 height 42
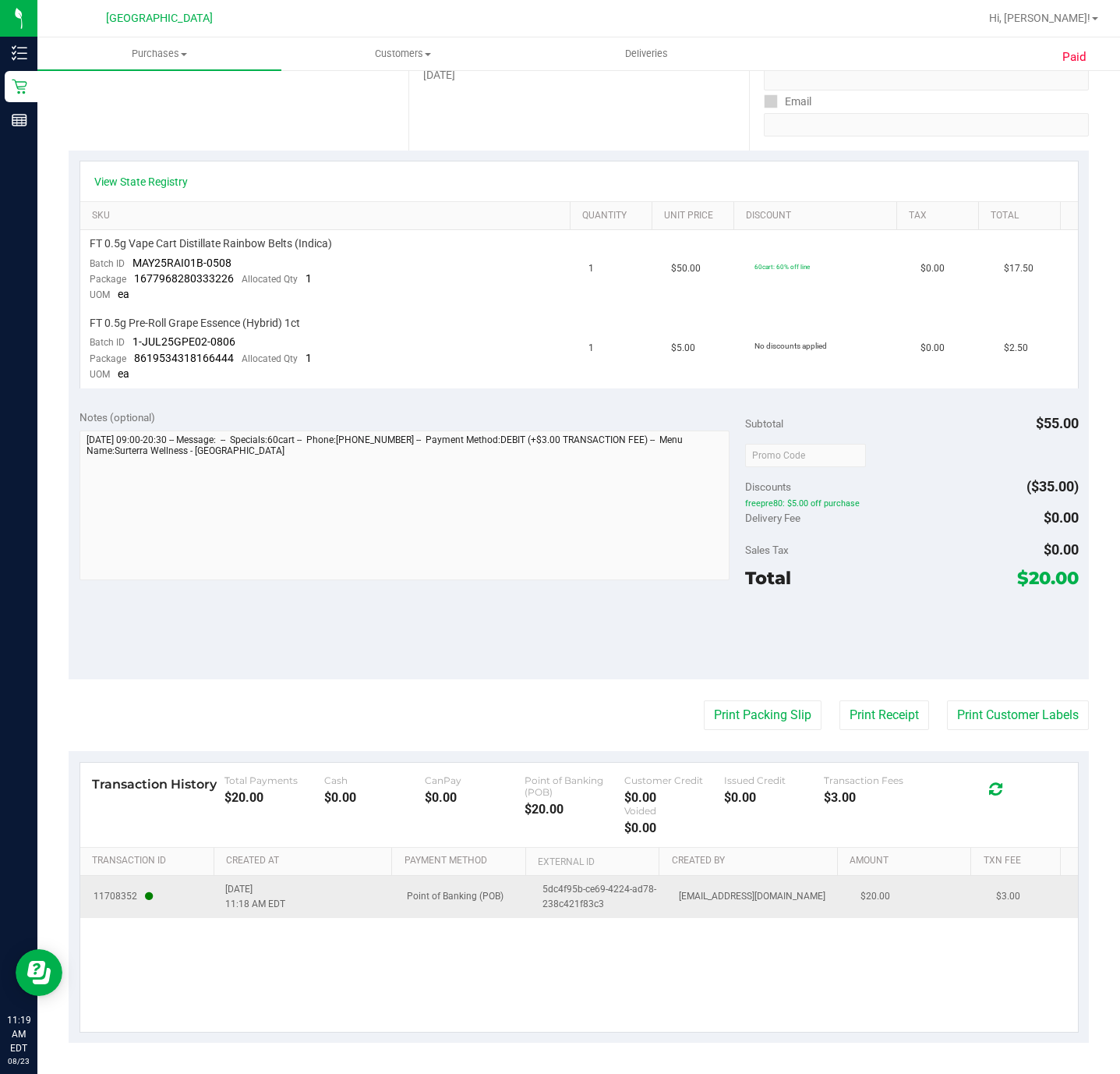
click at [726, 894] on span "[EMAIL_ADDRESS][DOMAIN_NAME]" at bounding box center [752, 896] width 146 height 14
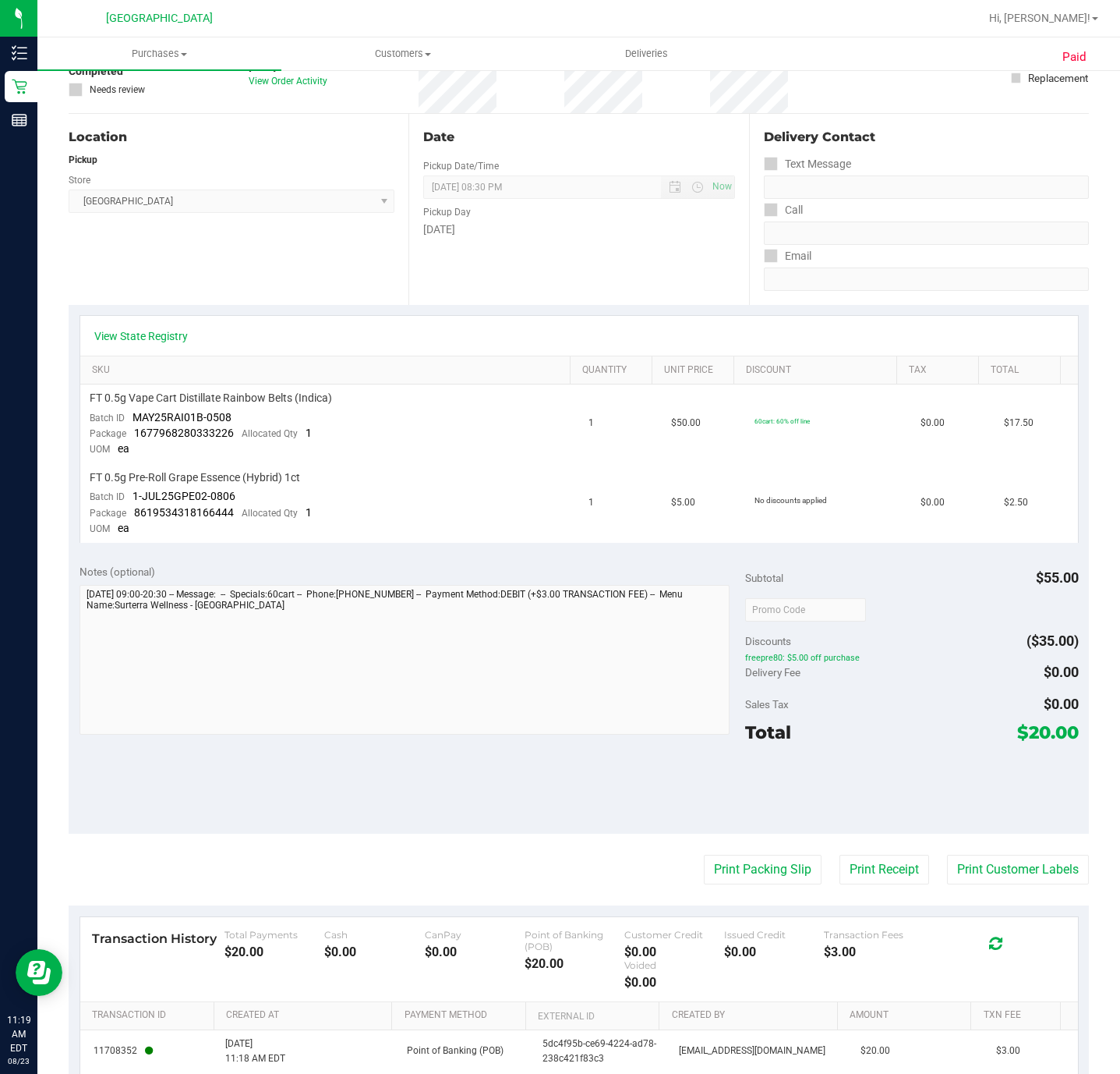
scroll to position [0, 0]
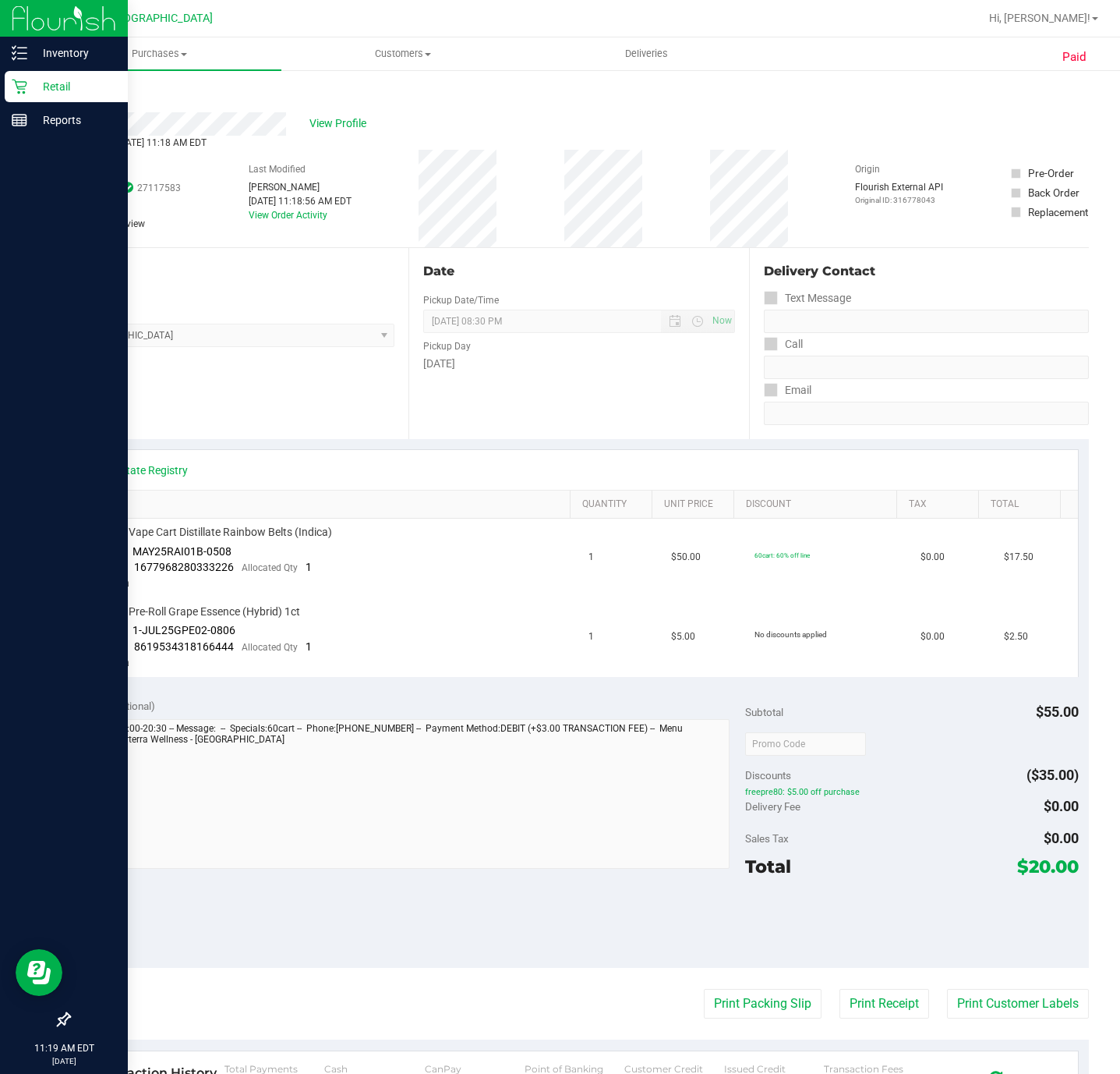
click at [29, 92] on p "Retail" at bounding box center [73, 86] width 93 height 18
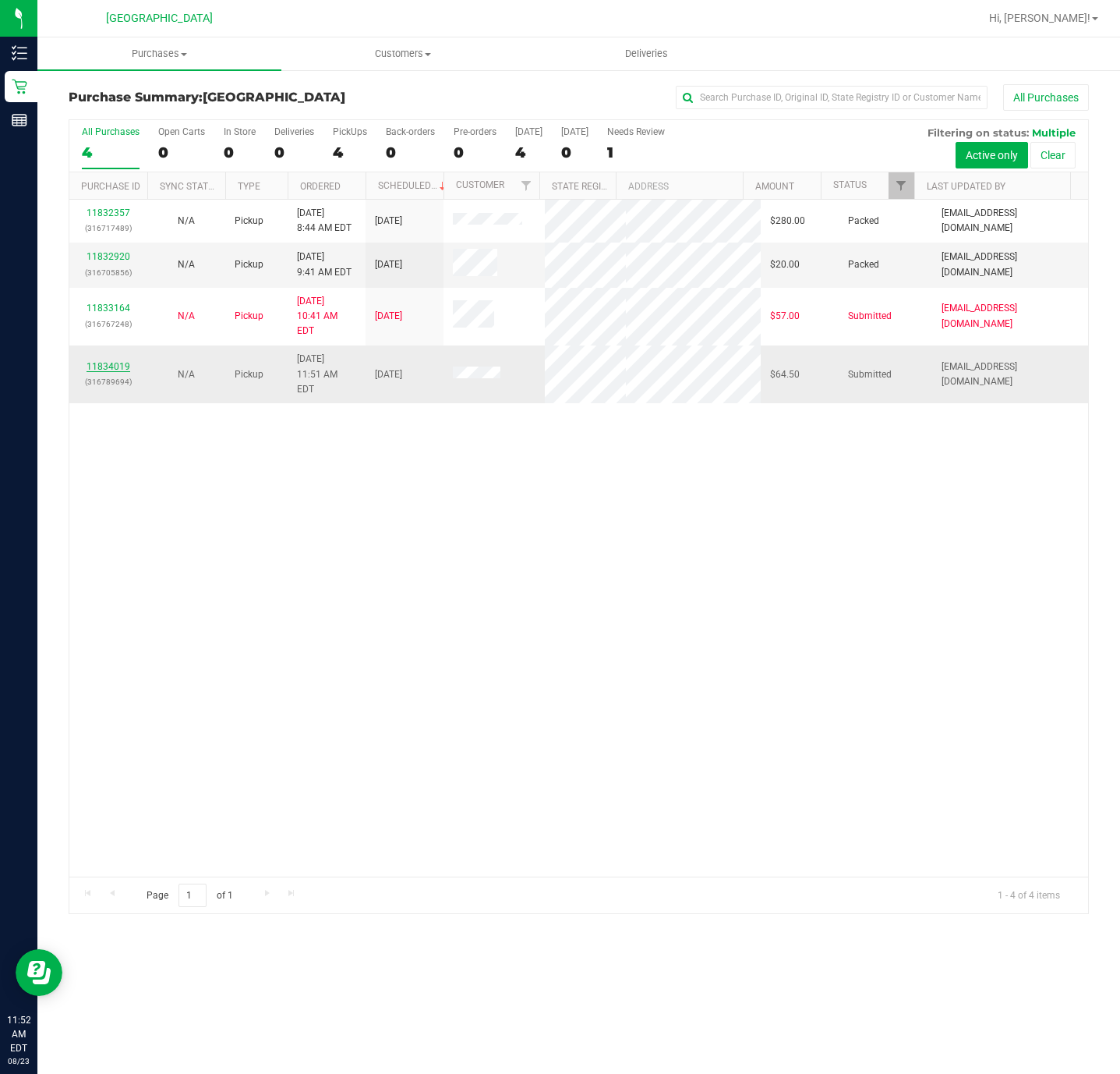
click at [105, 372] on link "11834019" at bounding box center [108, 366] width 43 height 11
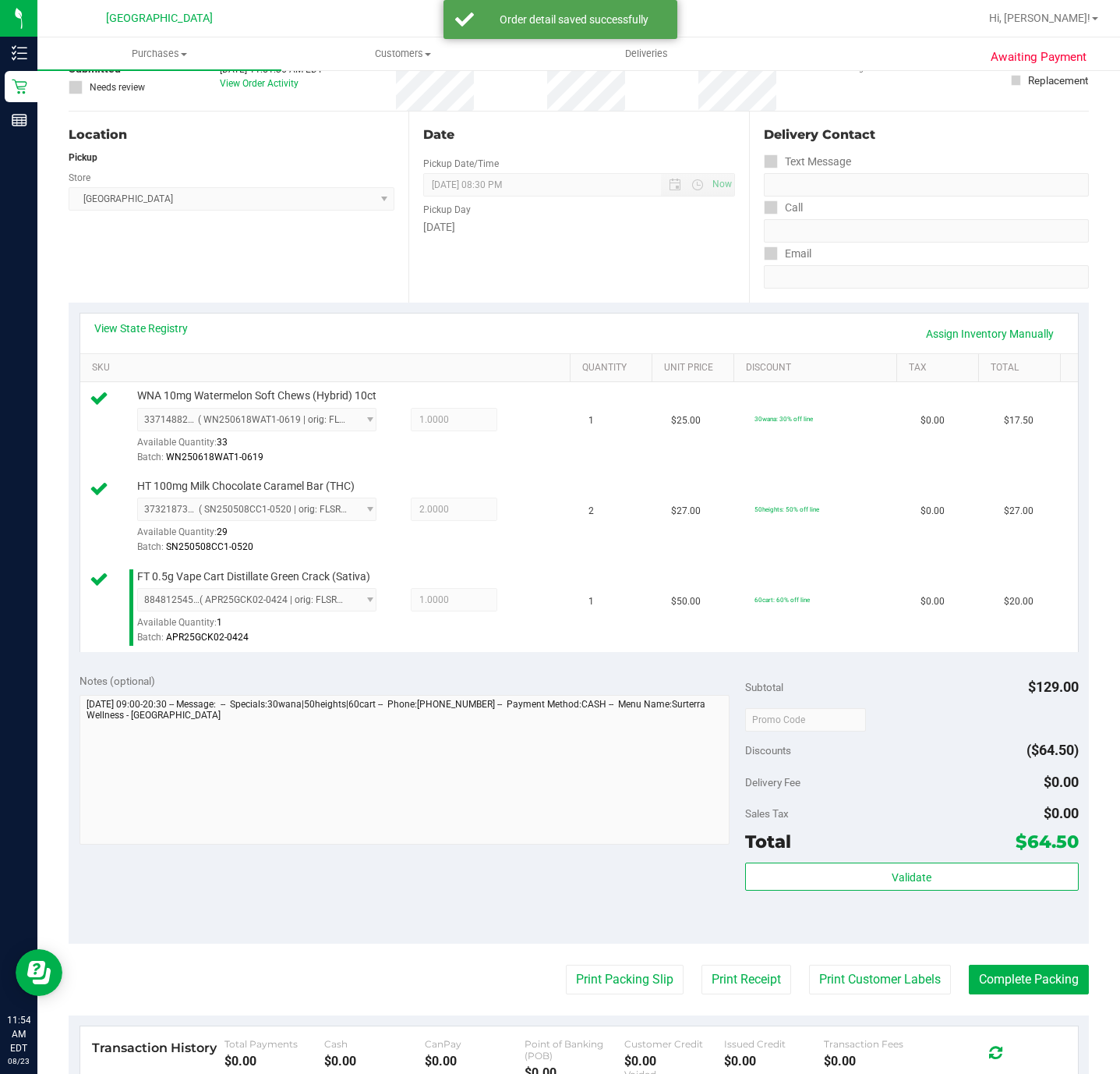
scroll to position [117, 0]
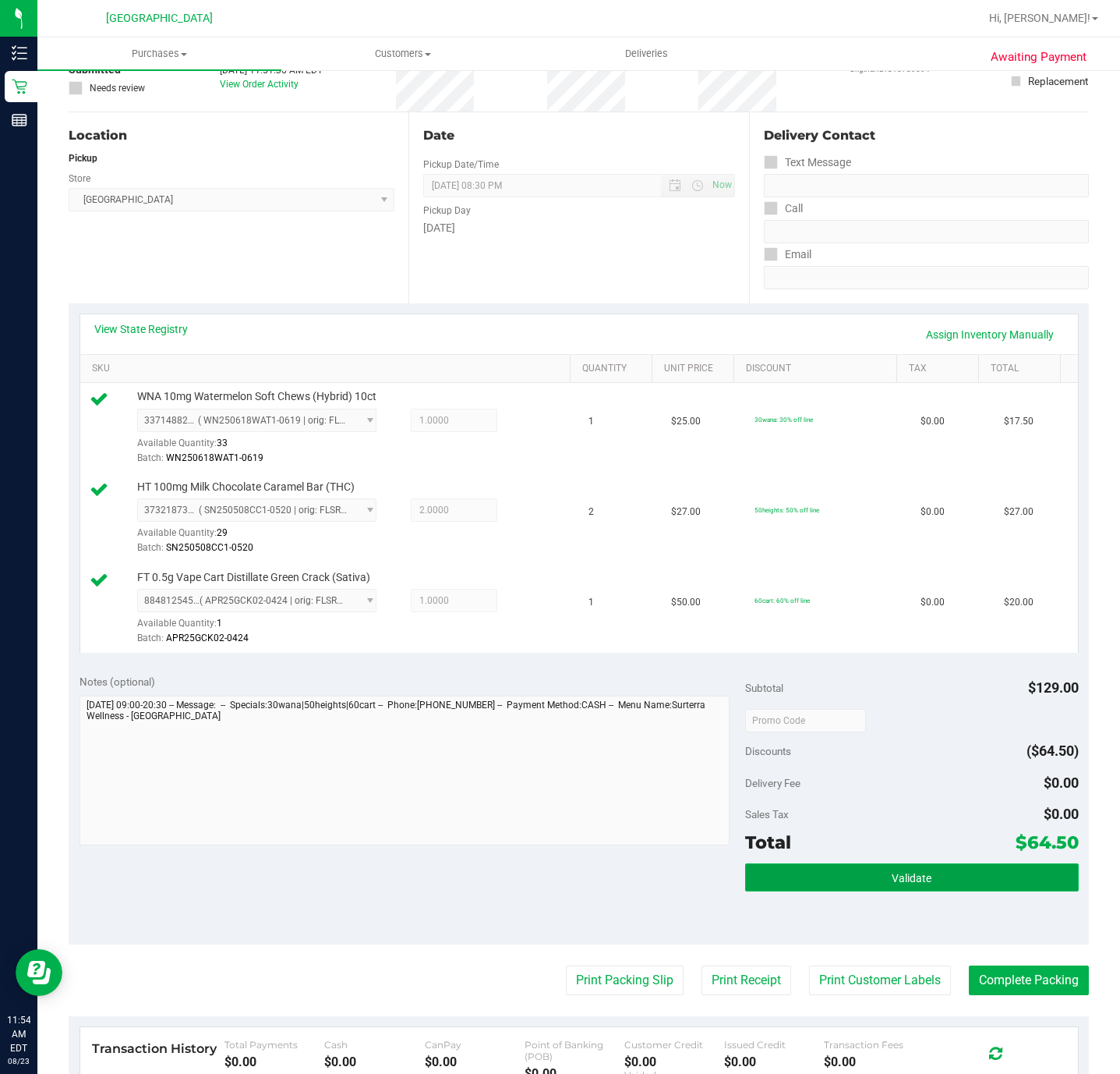
click at [901, 882] on span "Validate" at bounding box center [911, 878] width 39 height 13
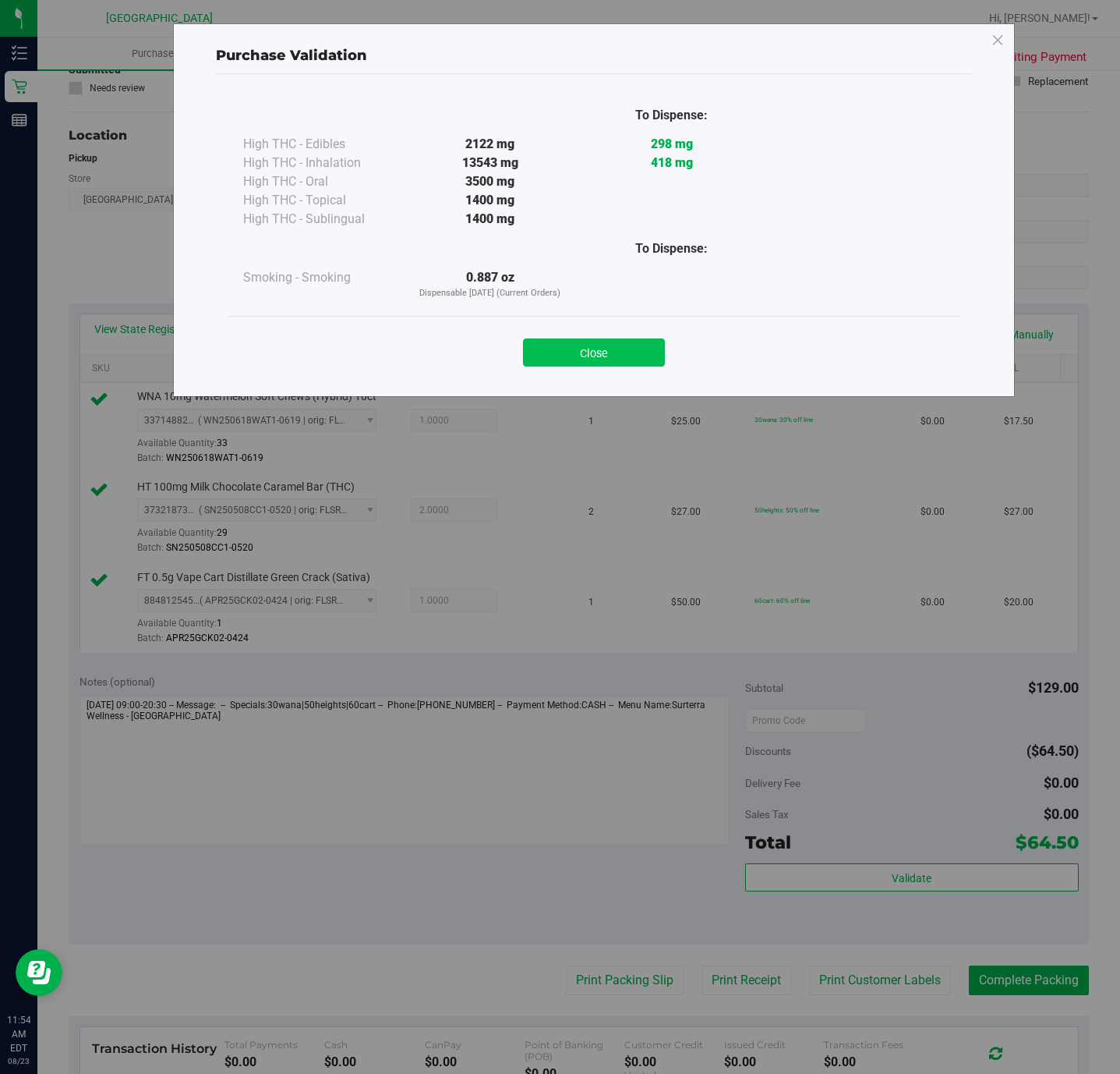
click at [581, 354] on button "Close" at bounding box center [593, 352] width 142 height 28
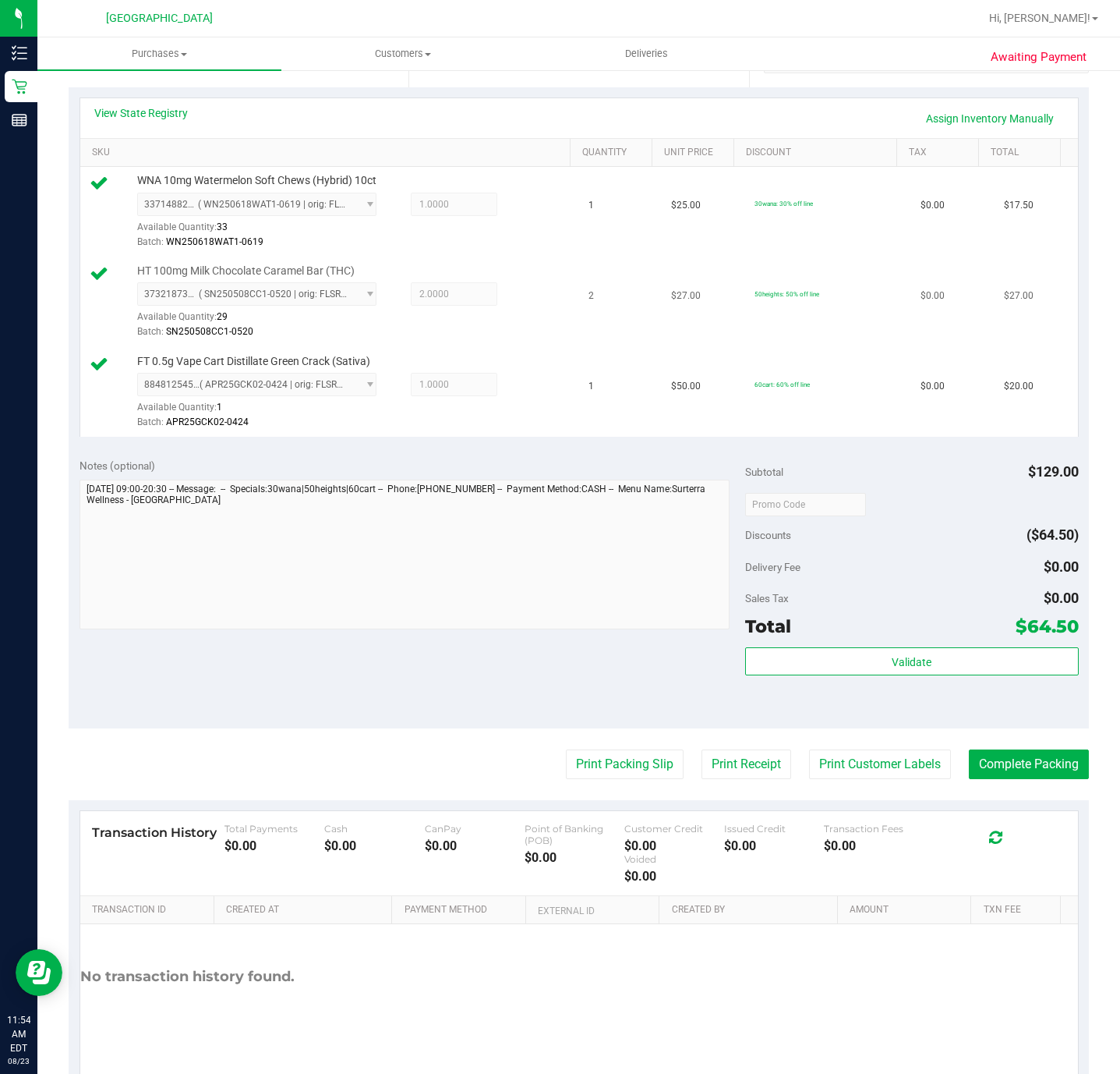
scroll to position [351, 0]
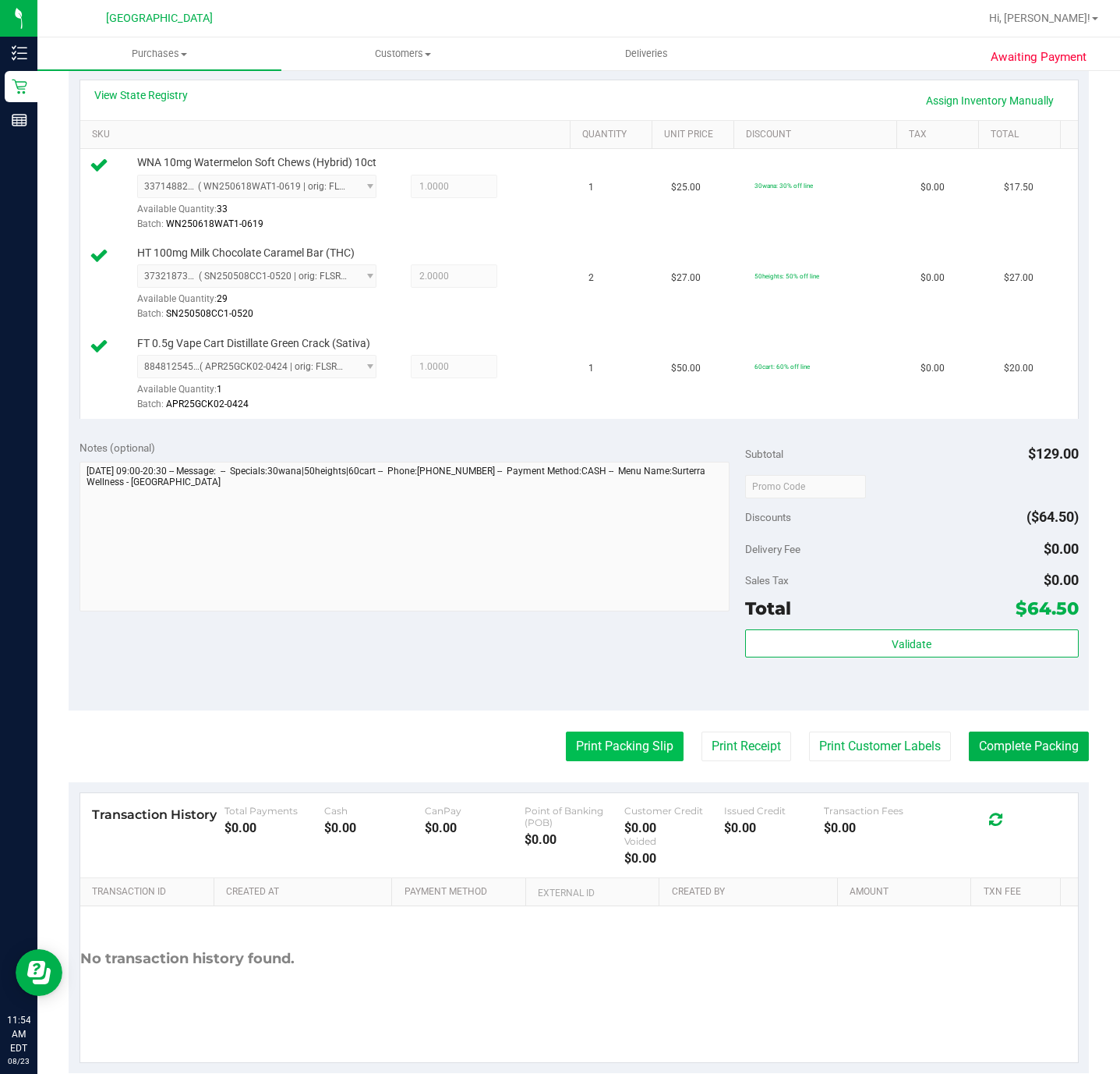
click at [583, 753] on button "Print Packing Slip" at bounding box center [625, 746] width 117 height 30
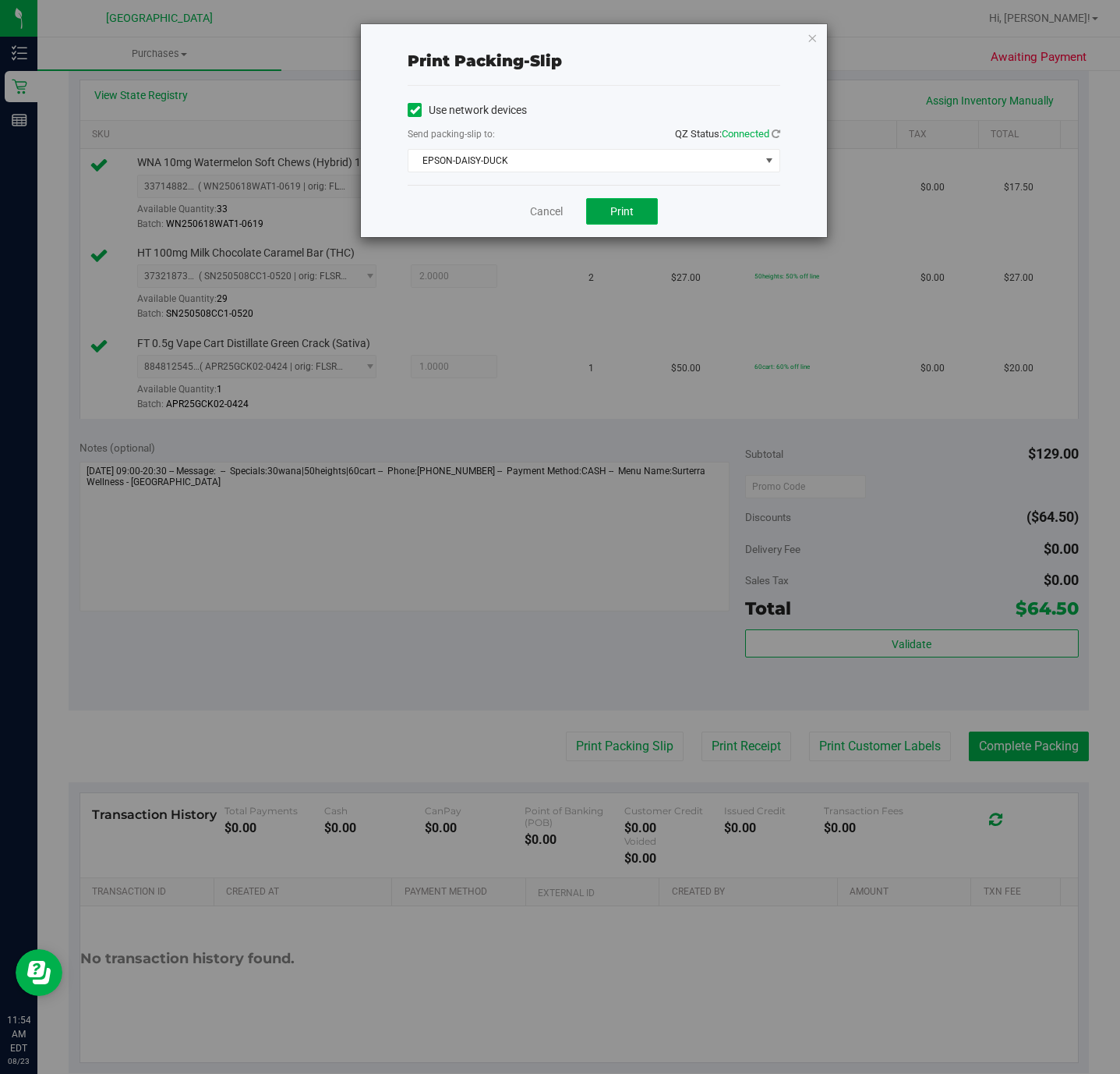
click at [607, 216] on button "Print" at bounding box center [622, 212] width 71 height 27
click at [810, 35] on icon "button" at bounding box center [812, 37] width 11 height 18
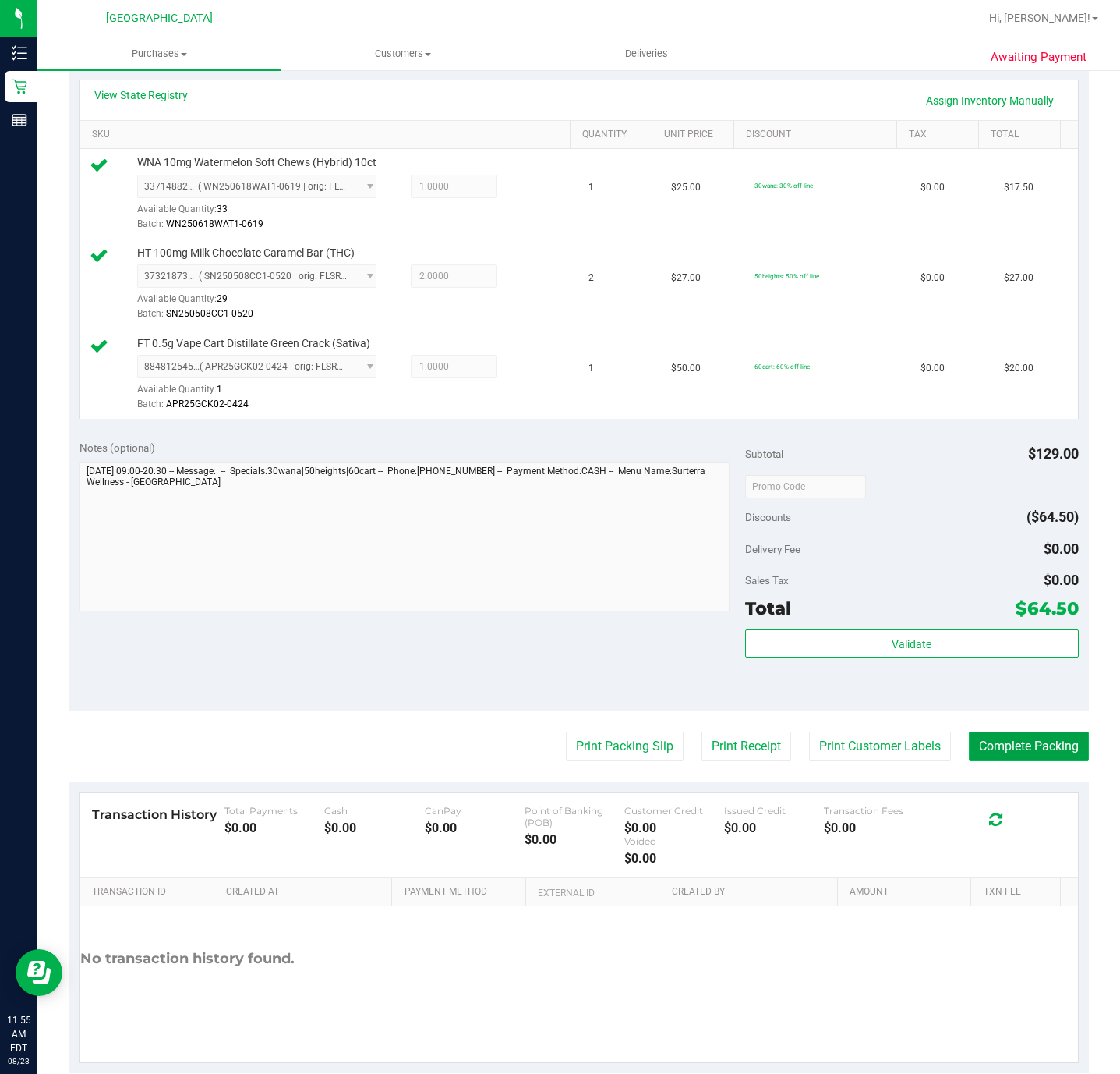
click at [994, 759] on button "Complete Packing" at bounding box center [1029, 746] width 120 height 30
